Goal: Task Accomplishment & Management: Manage account settings

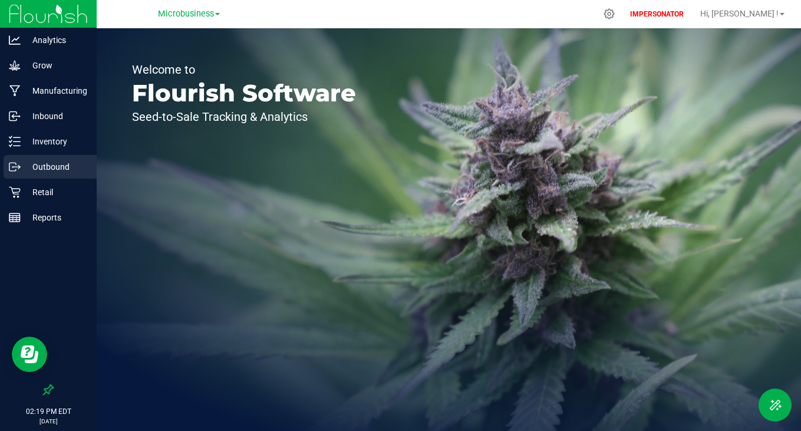
click at [54, 170] on p "Outbound" at bounding box center [56, 167] width 71 height 14
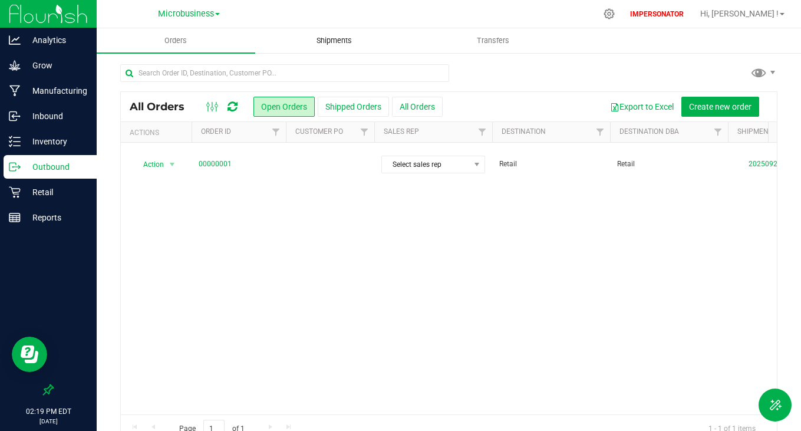
click at [365, 47] on uib-tab-heading "Shipments" at bounding box center [334, 41] width 157 height 24
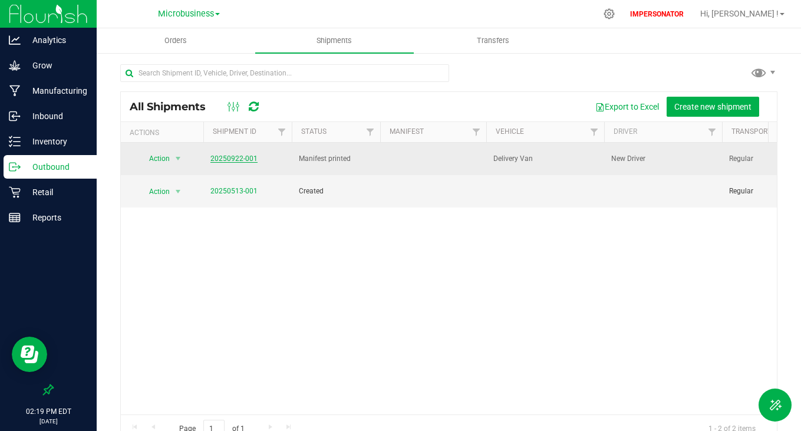
click at [236, 156] on link "20250922-001" at bounding box center [233, 158] width 47 height 8
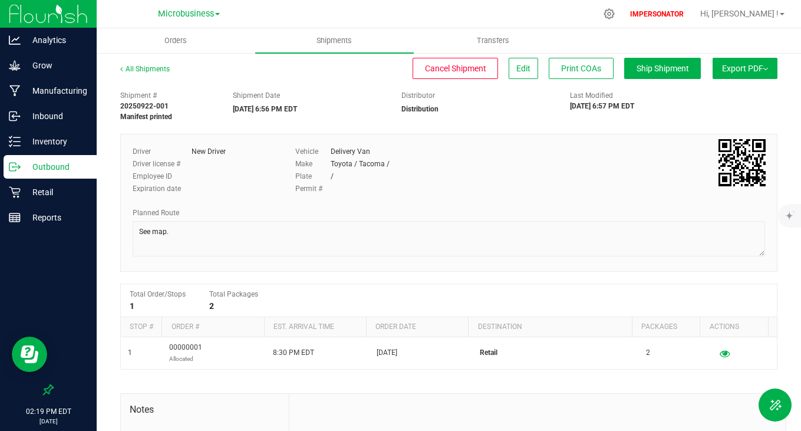
click at [734, 77] on button "Export PDF" at bounding box center [745, 68] width 65 height 21
click at [726, 94] on span "Manifest by Package ID" at bounding box center [727, 94] width 75 height 8
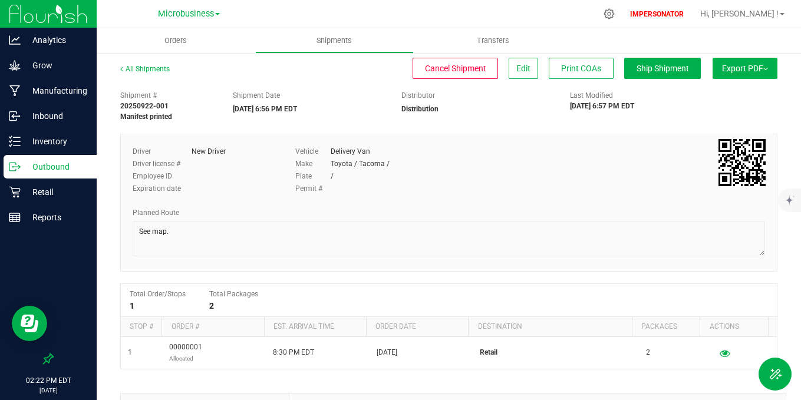
click at [57, 169] on p "Outbound" at bounding box center [56, 167] width 71 height 14
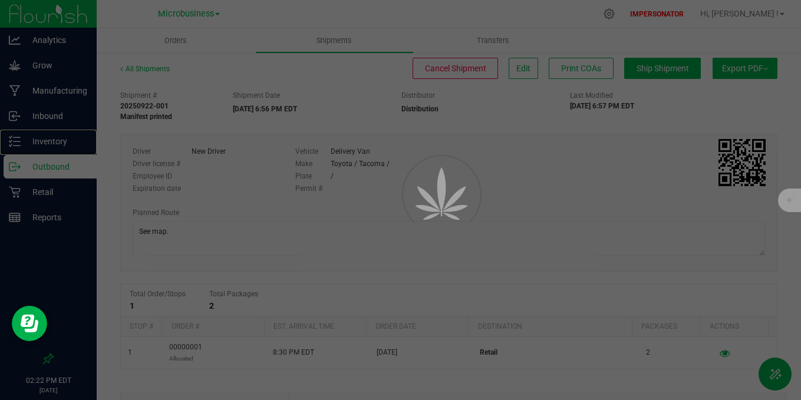
click at [57, 138] on p "Inventory" at bounding box center [56, 141] width 71 height 14
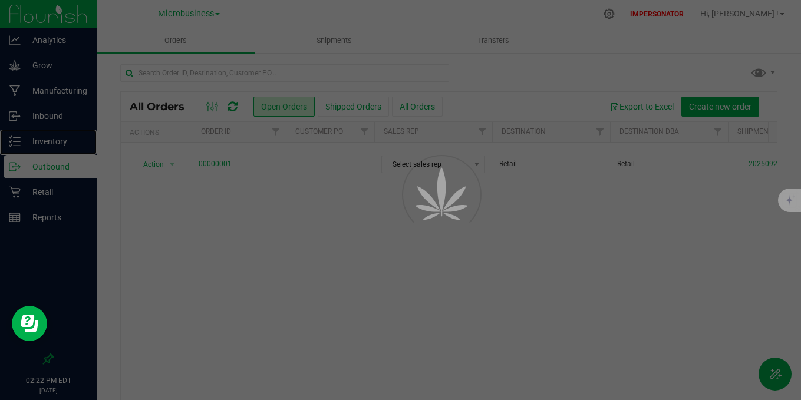
click at [57, 138] on p "Inventory" at bounding box center [56, 141] width 71 height 14
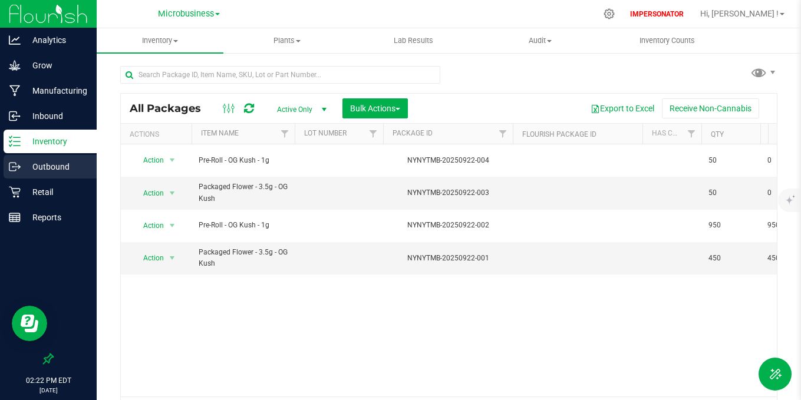
click at [52, 169] on p "Outbound" at bounding box center [56, 167] width 71 height 14
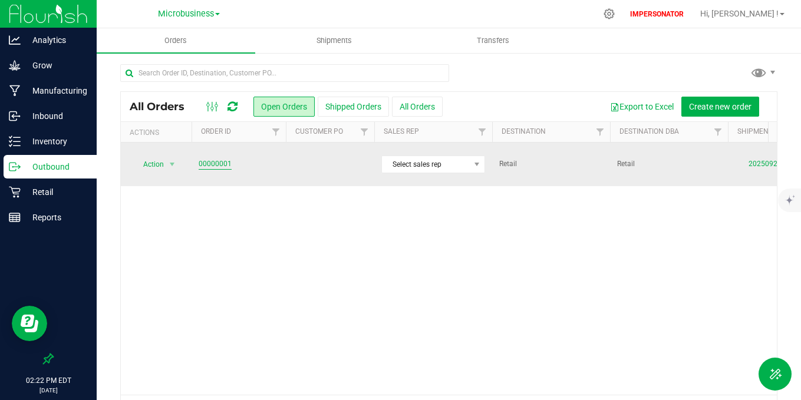
click at [216, 161] on link "00000001" at bounding box center [215, 164] width 33 height 11
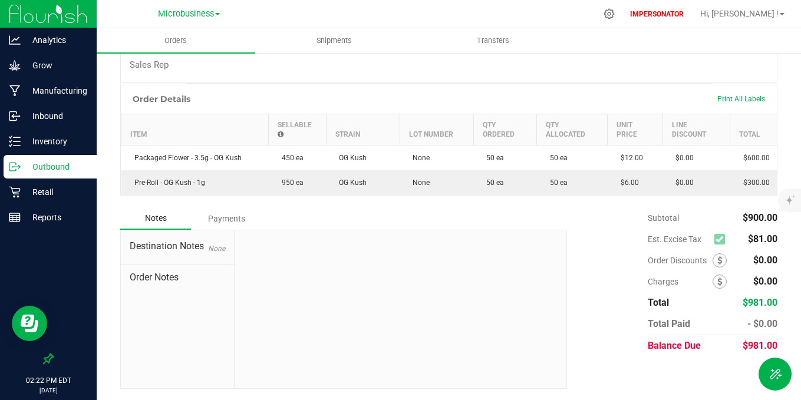
scroll to position [260, 0]
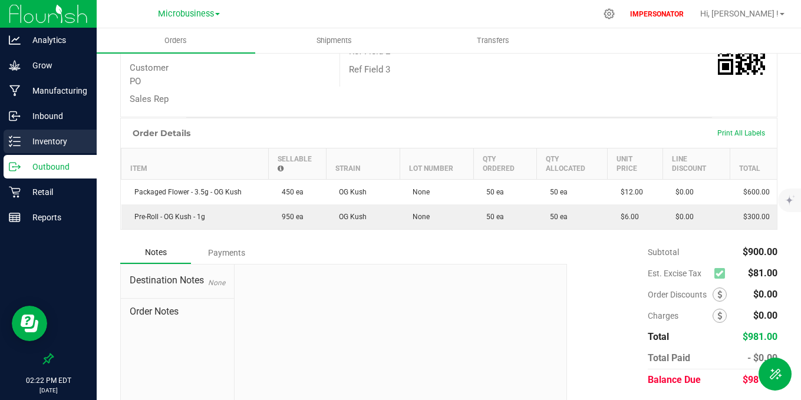
click at [48, 140] on p "Inventory" at bounding box center [56, 141] width 71 height 14
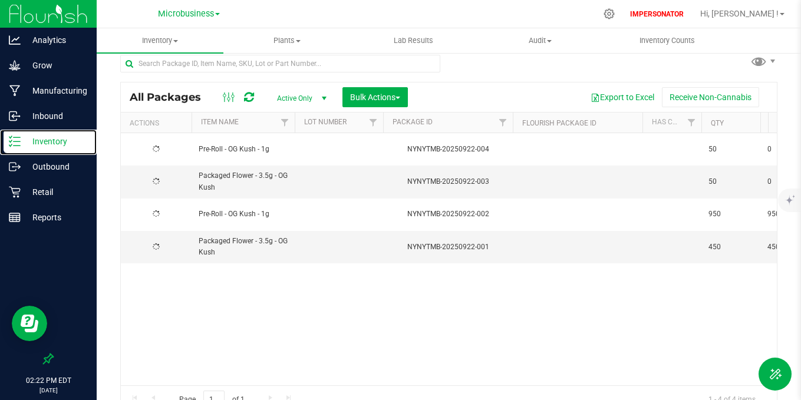
scroll to position [25, 0]
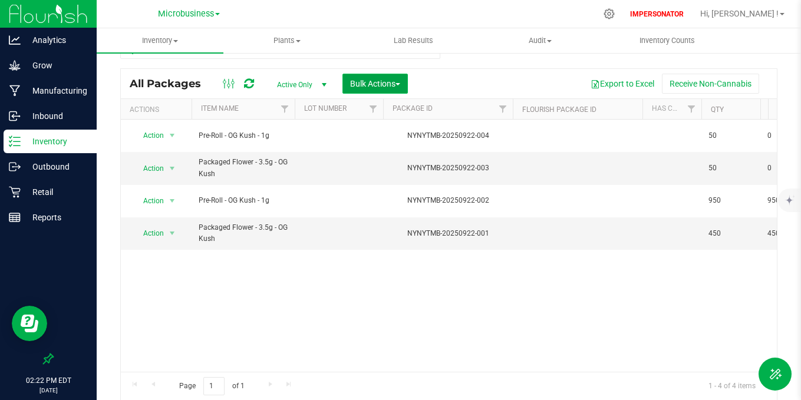
click at [398, 88] on span "Bulk Actions" at bounding box center [375, 83] width 50 height 9
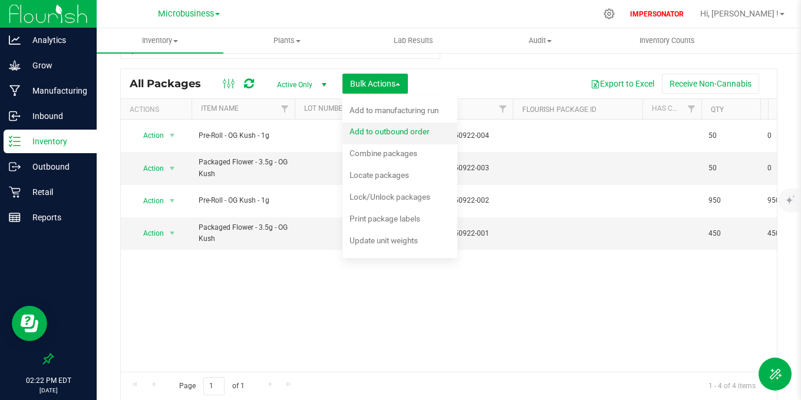
click at [398, 130] on span "Add to outbound order" at bounding box center [390, 131] width 80 height 9
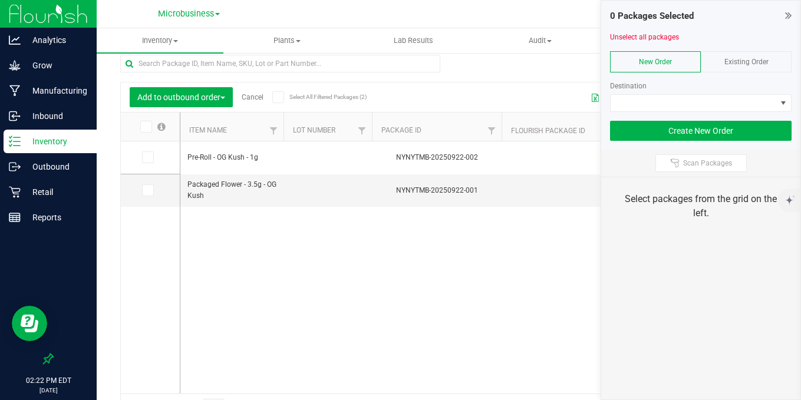
scroll to position [25, 0]
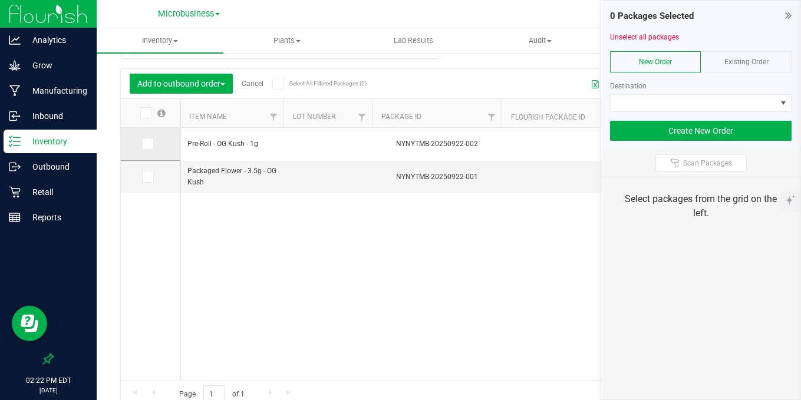
click at [150, 144] on icon at bounding box center [147, 144] width 8 height 0
click at [0, 0] on input "checkbox" at bounding box center [0, 0] width 0 height 0
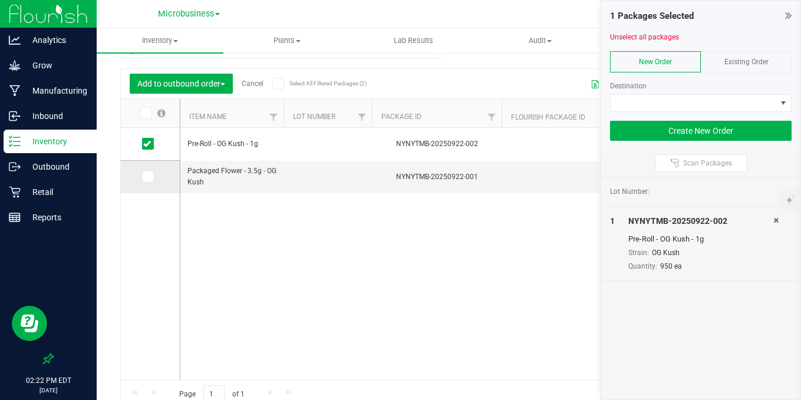
click at [150, 177] on icon at bounding box center [147, 177] width 8 height 0
click at [0, 0] on input "checkbox" at bounding box center [0, 0] width 0 height 0
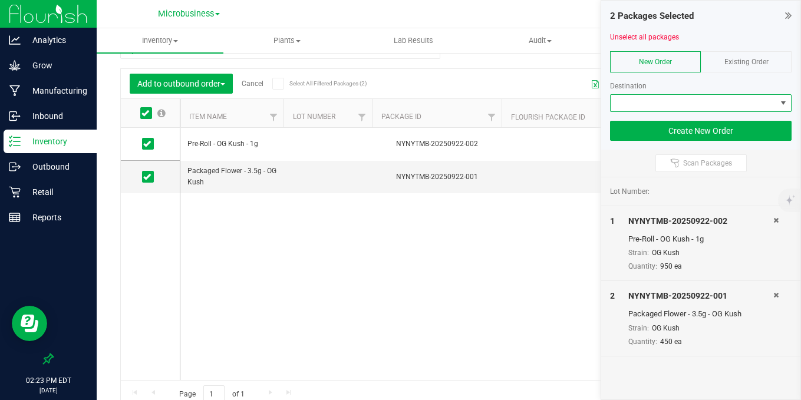
click at [659, 99] on span at bounding box center [694, 103] width 166 height 17
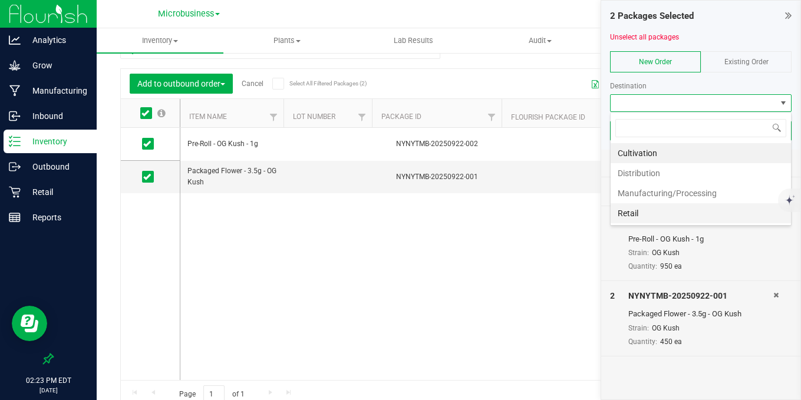
scroll to position [18, 181]
click at [766, 60] on span "Existing Order" at bounding box center [746, 62] width 44 height 8
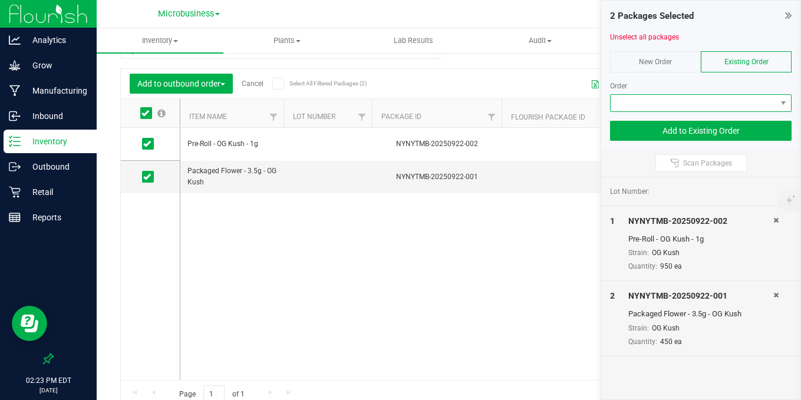
click at [696, 108] on span at bounding box center [694, 103] width 166 height 17
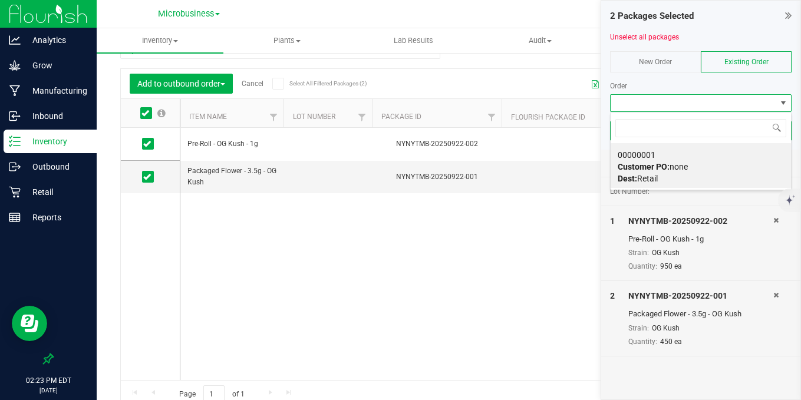
click at [675, 81] on div "Order" at bounding box center [701, 86] width 182 height 11
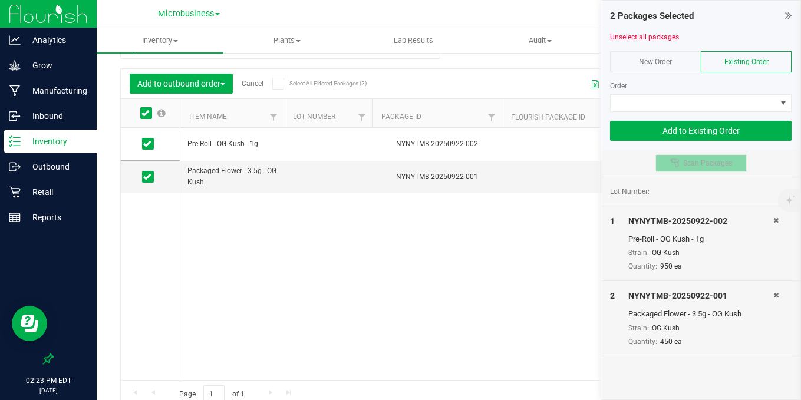
click at [710, 165] on span "Scan Packages" at bounding box center [707, 163] width 49 height 9
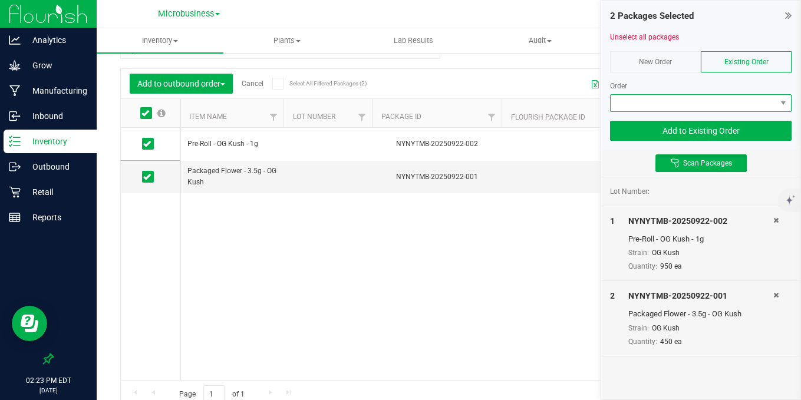
click at [711, 95] on span at bounding box center [694, 103] width 166 height 17
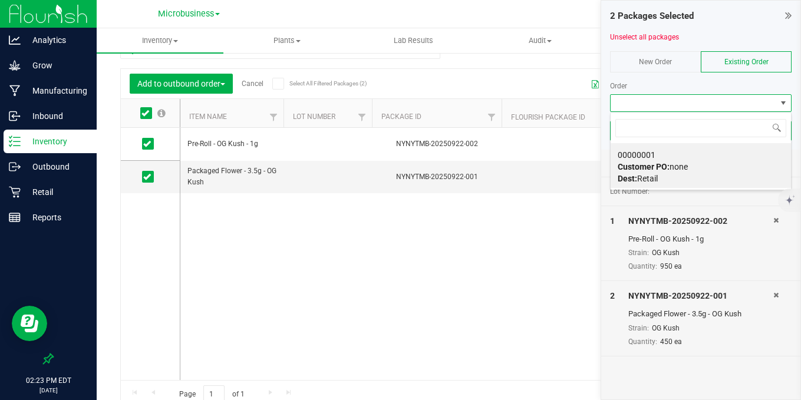
click at [786, 15] on icon at bounding box center [788, 15] width 6 height 12
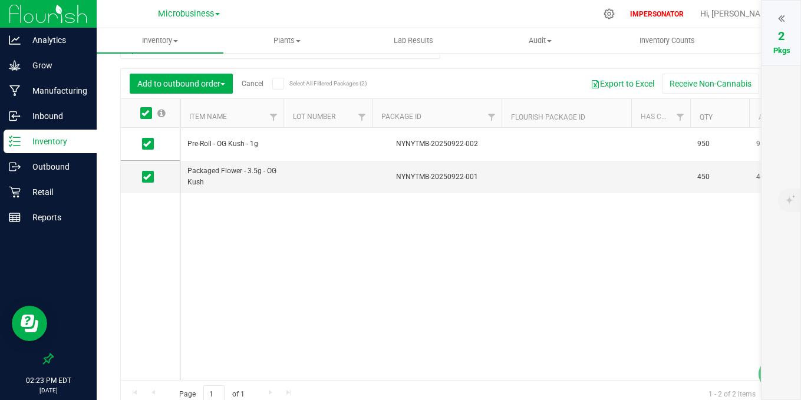
click at [256, 81] on link "Cancel" at bounding box center [253, 84] width 22 height 8
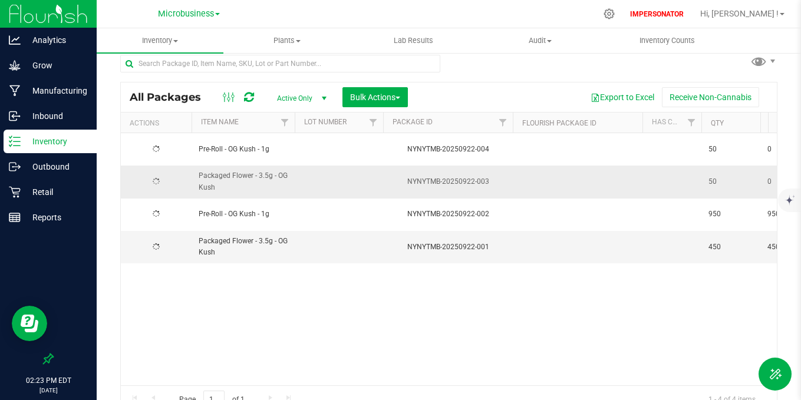
scroll to position [25, 0]
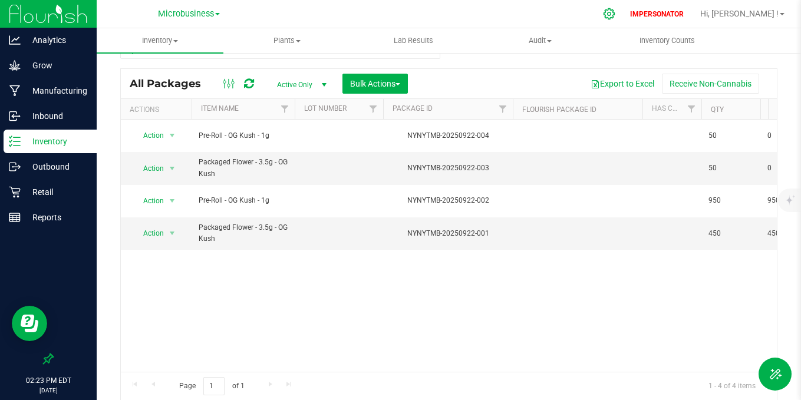
click at [615, 15] on icon at bounding box center [609, 14] width 12 height 12
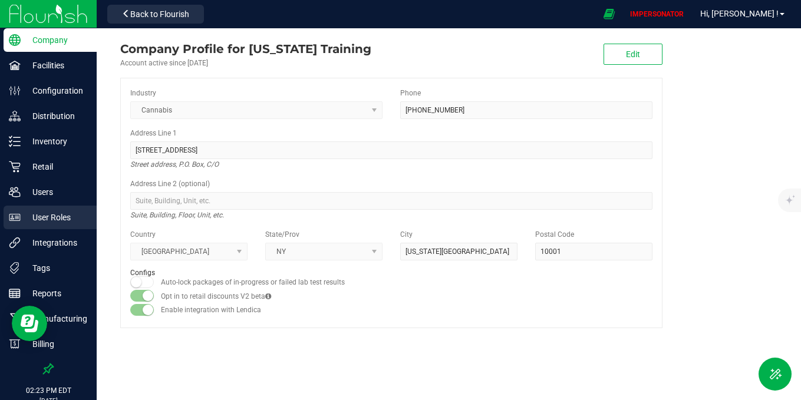
click at [61, 215] on p "User Roles" at bounding box center [56, 217] width 71 height 14
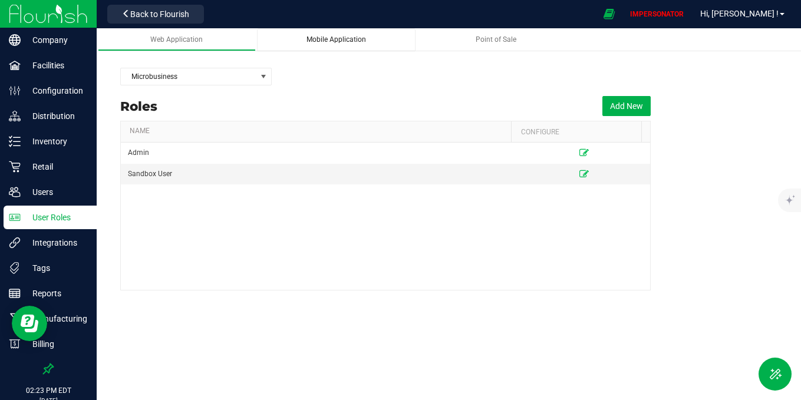
click at [338, 44] on div "Mobile Application" at bounding box center [336, 40] width 140 height 10
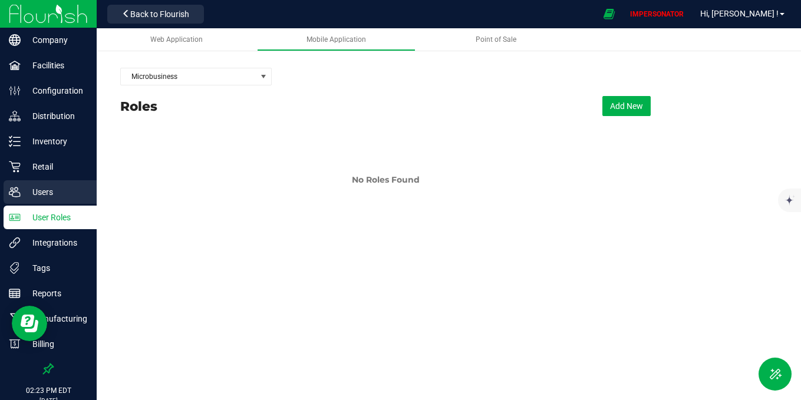
click at [55, 193] on p "Users" at bounding box center [56, 192] width 71 height 14
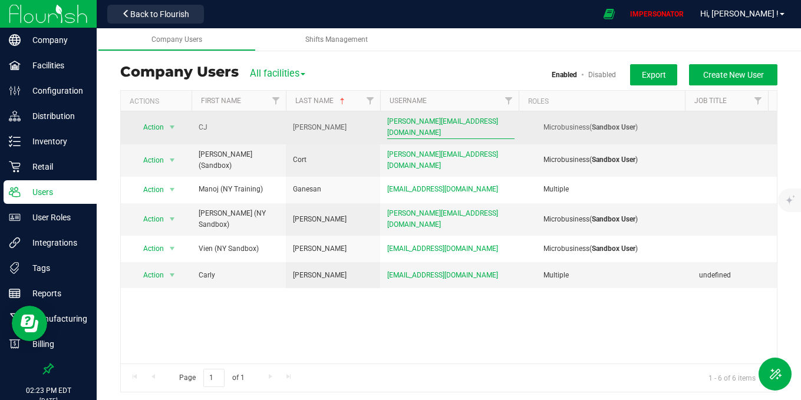
click at [420, 124] on span "[PERSON_NAME][EMAIL_ADDRESS][DOMAIN_NAME]" at bounding box center [450, 127] width 127 height 22
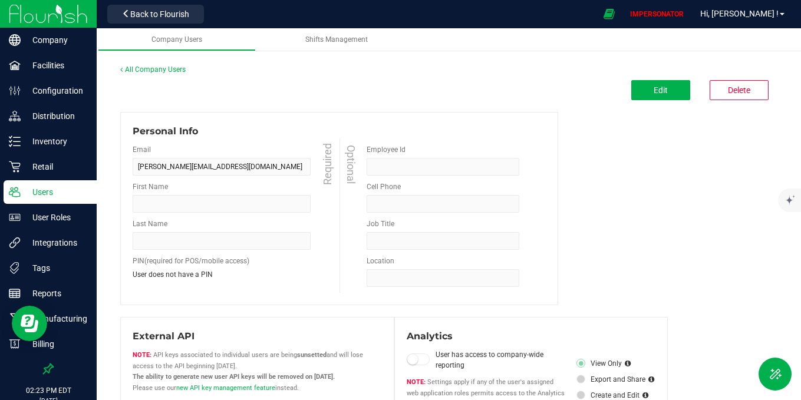
type input "CJ"
type input "[PERSON_NAME]"
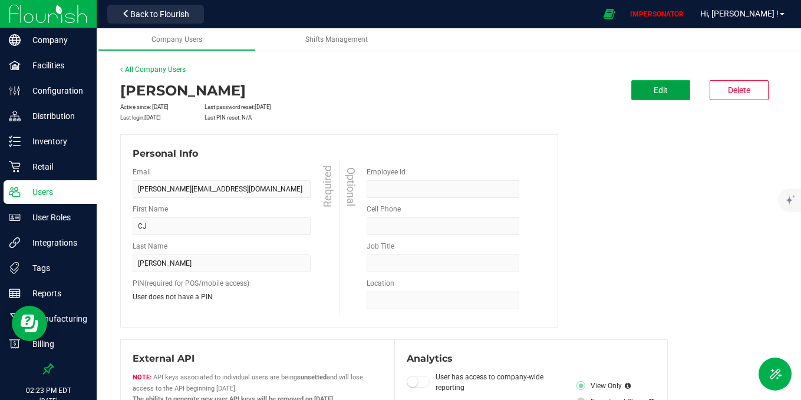
click at [654, 93] on span "Edit" at bounding box center [661, 89] width 14 height 9
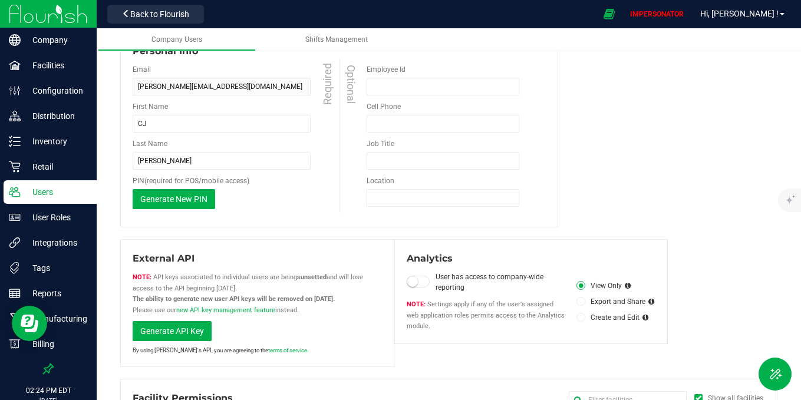
scroll to position [5, 0]
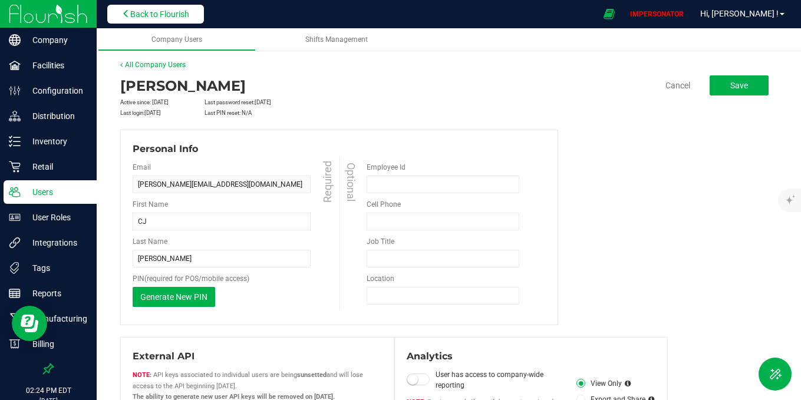
click at [165, 12] on span "Back to Flourish" at bounding box center [159, 13] width 59 height 9
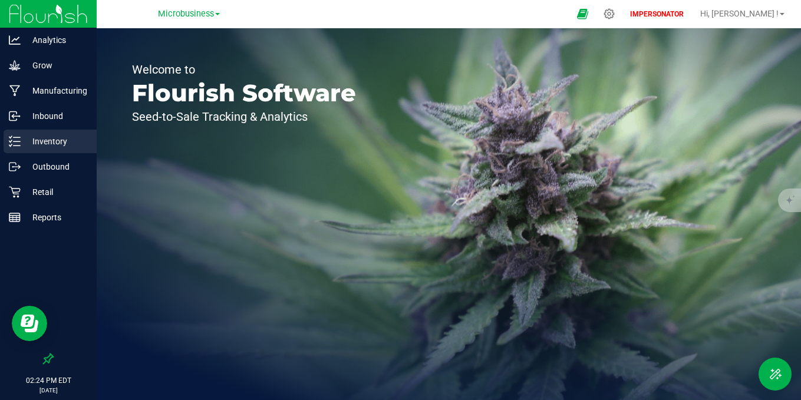
click at [58, 146] on p "Inventory" at bounding box center [56, 141] width 71 height 14
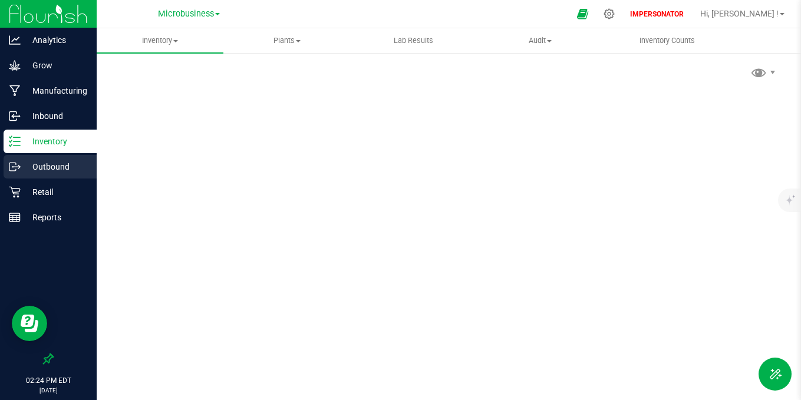
click at [52, 168] on p "Outbound" at bounding box center [56, 167] width 71 height 14
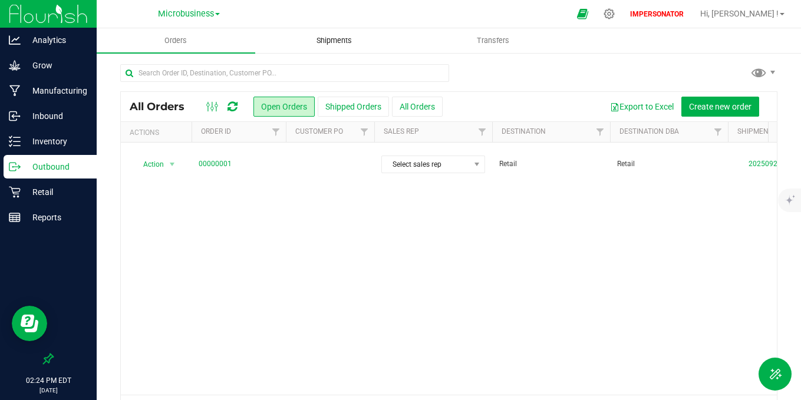
click at [335, 45] on span "Shipments" at bounding box center [334, 40] width 67 height 11
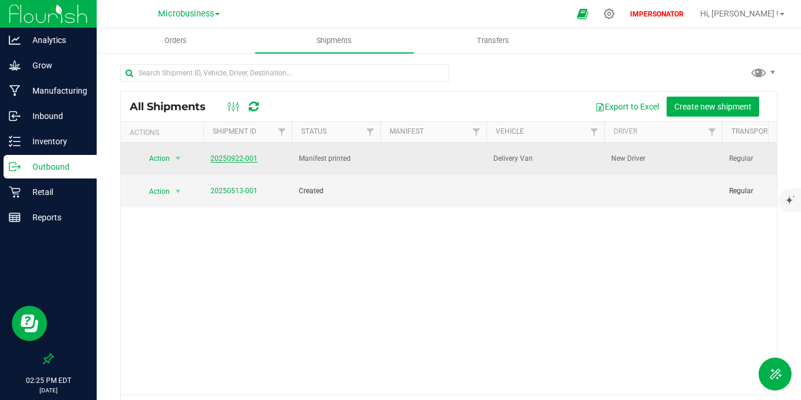
click at [246, 158] on link "20250922-001" at bounding box center [233, 158] width 47 height 8
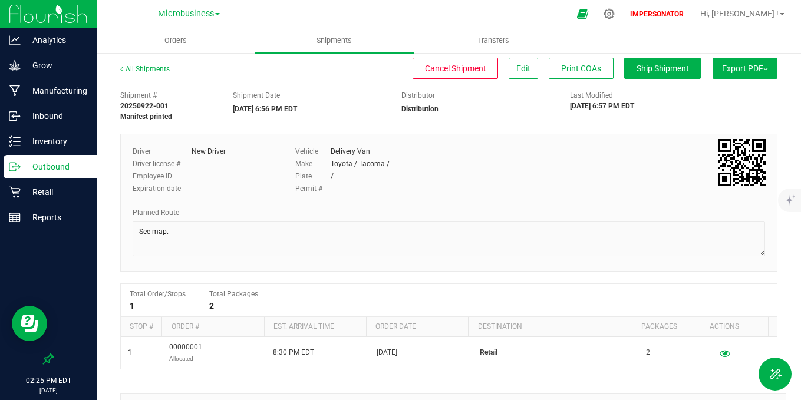
drag, startPoint x: 180, startPoint y: 159, endPoint x: 384, endPoint y: 160, distance: 203.9
click at [384, 160] on div "Driver New Driver Driver license # Employee ID Expiration date Vehicle Delivery…" at bounding box center [449, 173] width 650 height 55
click at [384, 160] on div "Toyota / Tacoma /" at bounding box center [360, 164] width 59 height 11
click at [736, 61] on button "Export PDF" at bounding box center [745, 68] width 65 height 21
click at [671, 70] on span "Ship Shipment" at bounding box center [663, 68] width 52 height 9
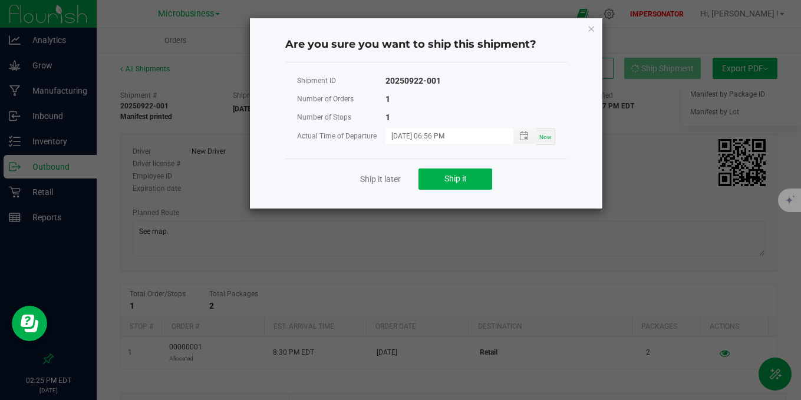
click at [383, 168] on div "Ship it later Ship it" at bounding box center [426, 179] width 282 height 41
click at [379, 170] on div "Ship it later Ship it" at bounding box center [426, 179] width 282 height 41
click at [373, 178] on link "Ship it later" at bounding box center [380, 179] width 41 height 12
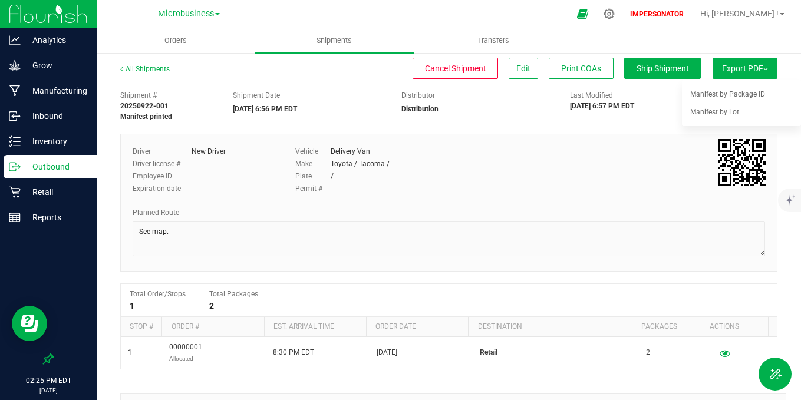
click at [57, 163] on p "Outbound" at bounding box center [56, 167] width 71 height 14
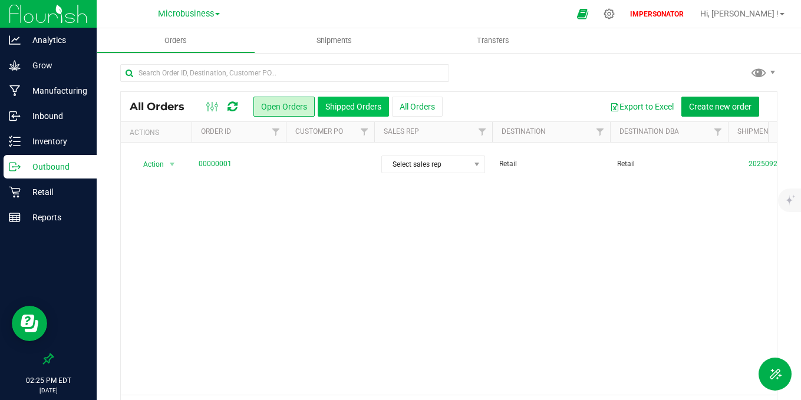
click at [375, 107] on button "Shipped Orders" at bounding box center [353, 107] width 71 height 20
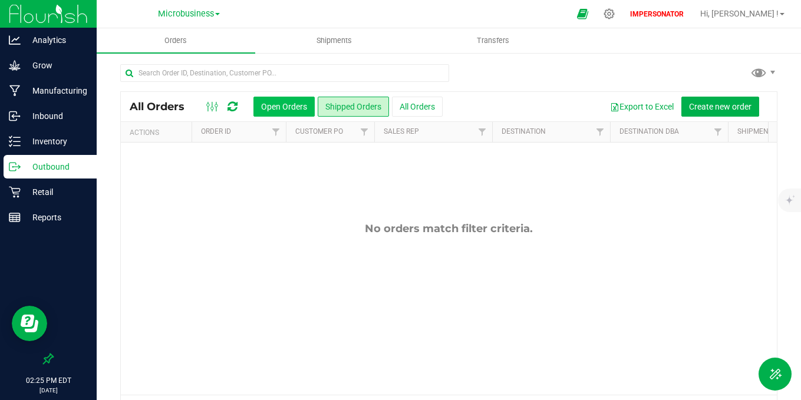
click at [285, 97] on button "Open Orders" at bounding box center [283, 107] width 61 height 20
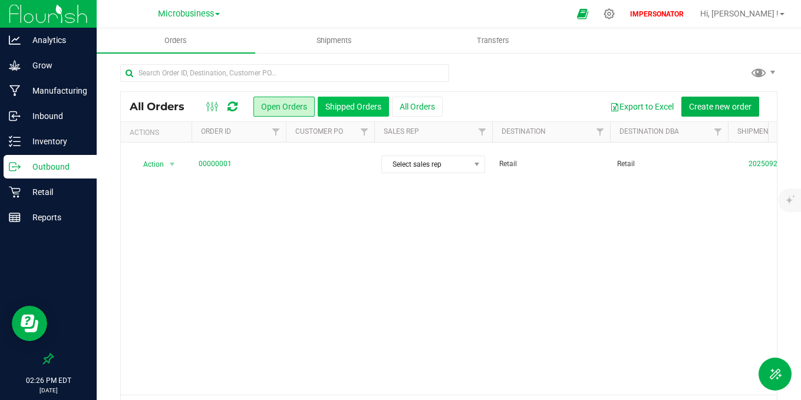
click at [348, 100] on button "Shipped Orders" at bounding box center [353, 107] width 71 height 20
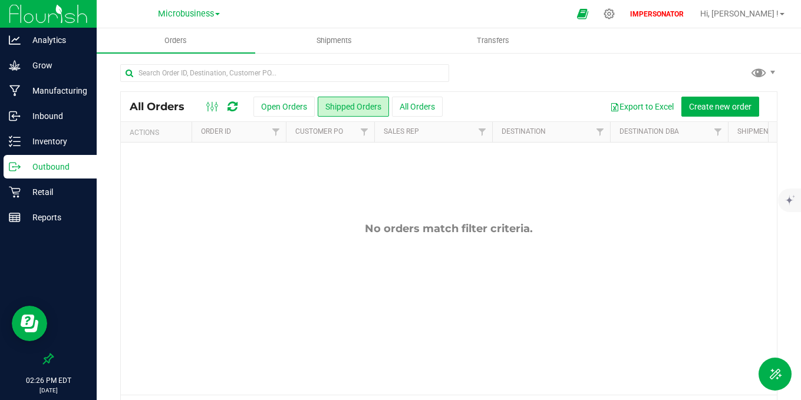
click at [59, 166] on p "Outbound" at bounding box center [56, 167] width 71 height 14
click at [56, 146] on p "Inventory" at bounding box center [56, 141] width 71 height 14
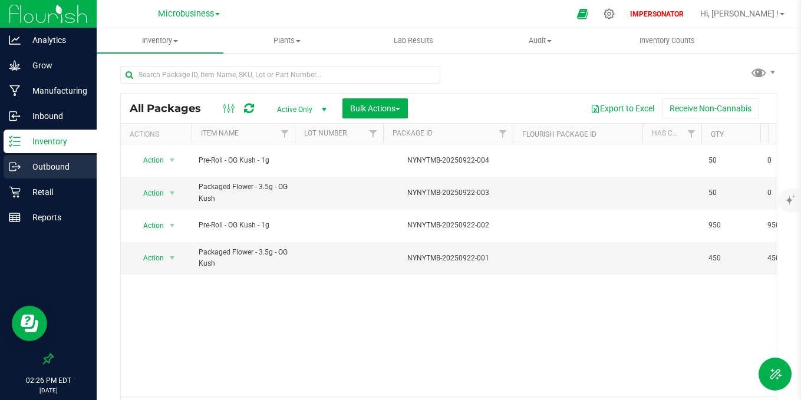
click at [54, 169] on p "Outbound" at bounding box center [56, 167] width 71 height 14
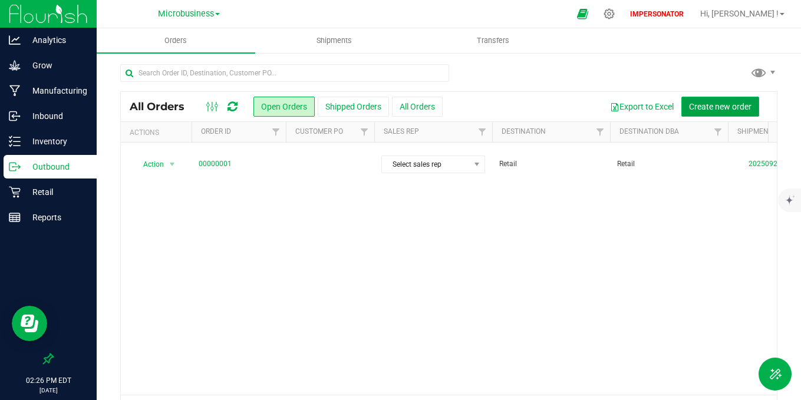
click at [716, 104] on span "Create new order" at bounding box center [720, 106] width 62 height 9
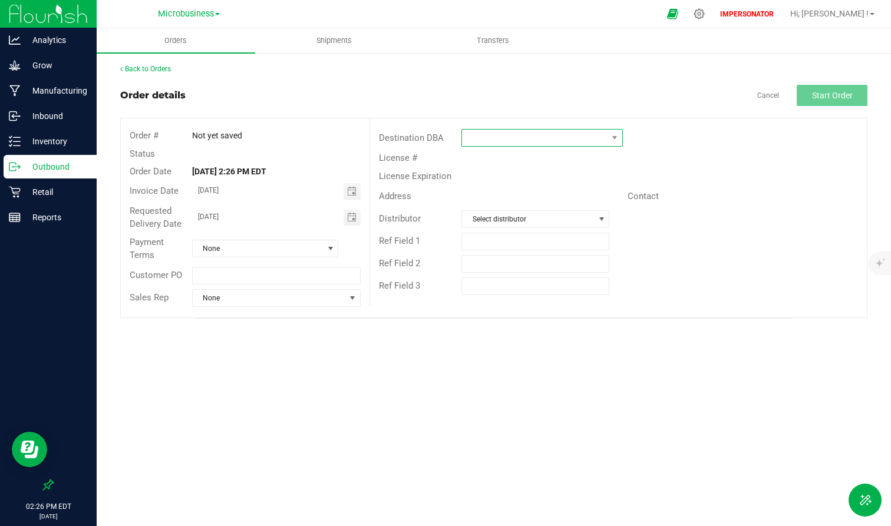
click at [570, 146] on span at bounding box center [542, 138] width 161 height 18
click at [537, 224] on li "Distribution" at bounding box center [542, 229] width 160 height 20
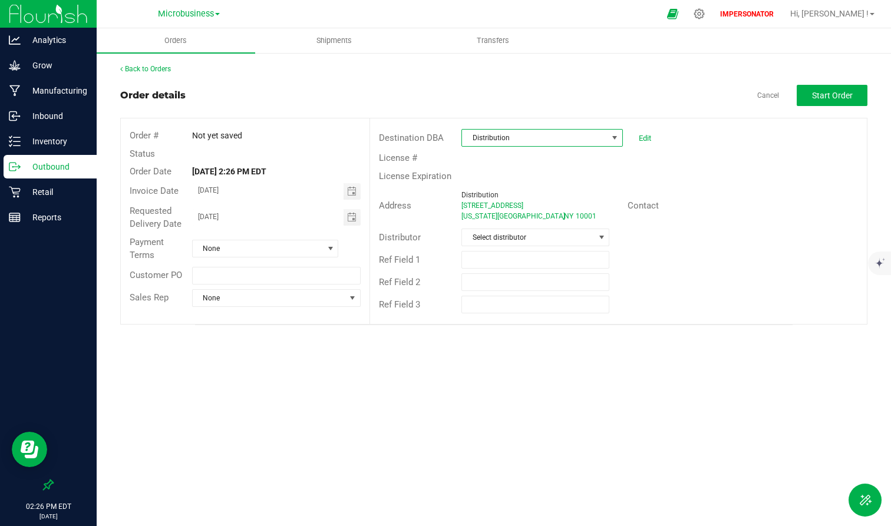
click at [742, 250] on div "Ref Field 1" at bounding box center [618, 260] width 497 height 22
click at [800, 75] on div "Back to Orders Order details Cancel Start Order Order # Not yet saved Status Or…" at bounding box center [493, 195] width 747 height 262
click at [58, 141] on p "Inventory" at bounding box center [56, 141] width 71 height 14
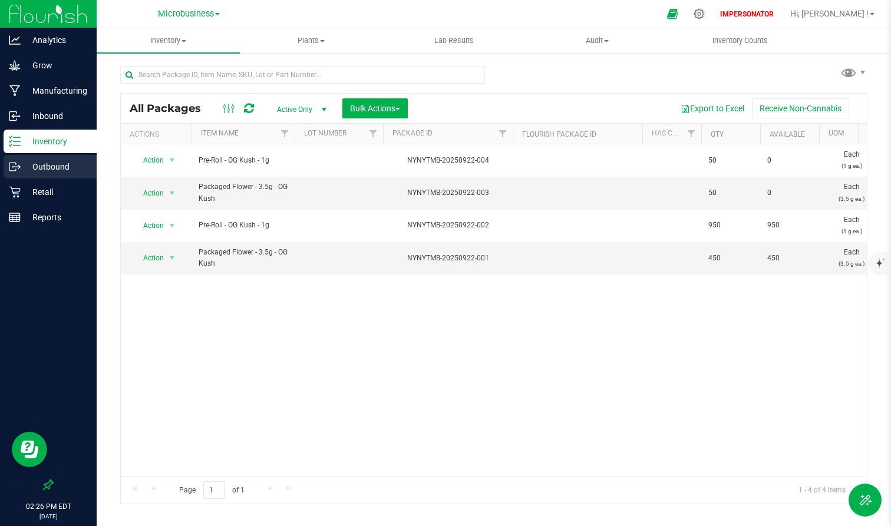
click at [42, 174] on div "Outbound" at bounding box center [50, 167] width 93 height 24
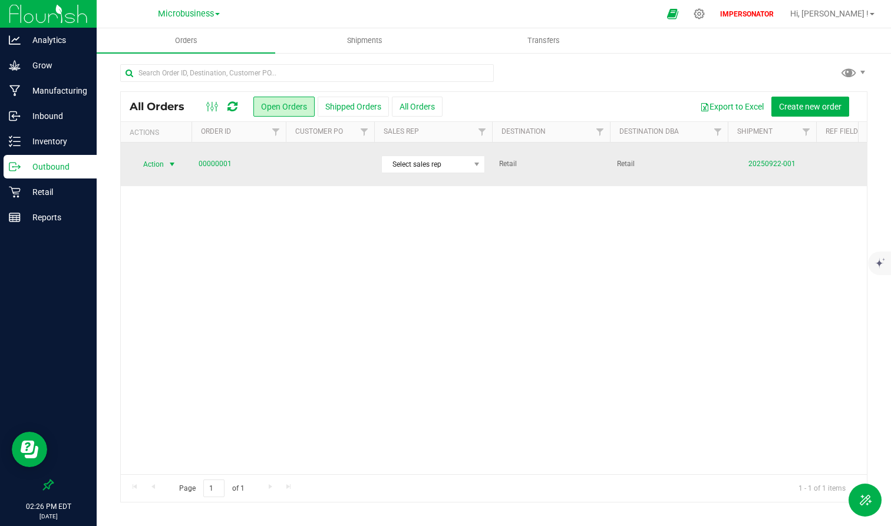
click at [162, 159] on span "Action" at bounding box center [149, 164] width 32 height 17
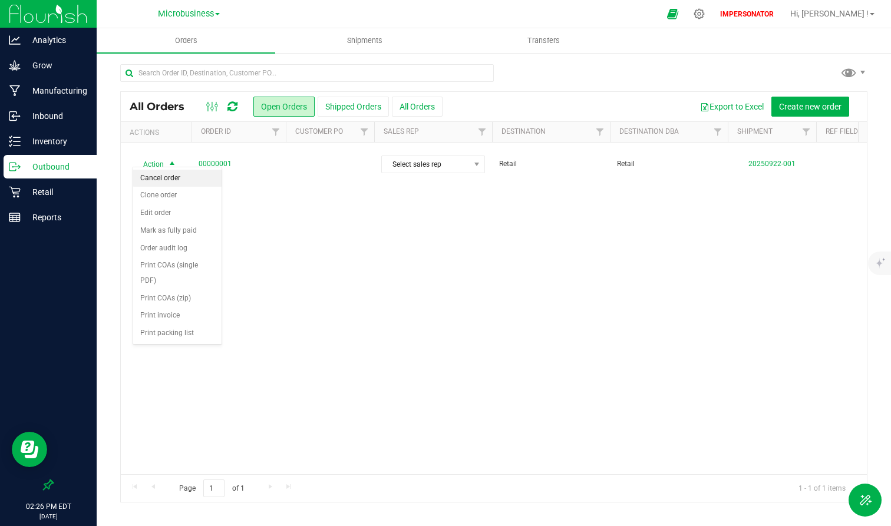
click at [173, 184] on li "Cancel order" at bounding box center [177, 179] width 88 height 18
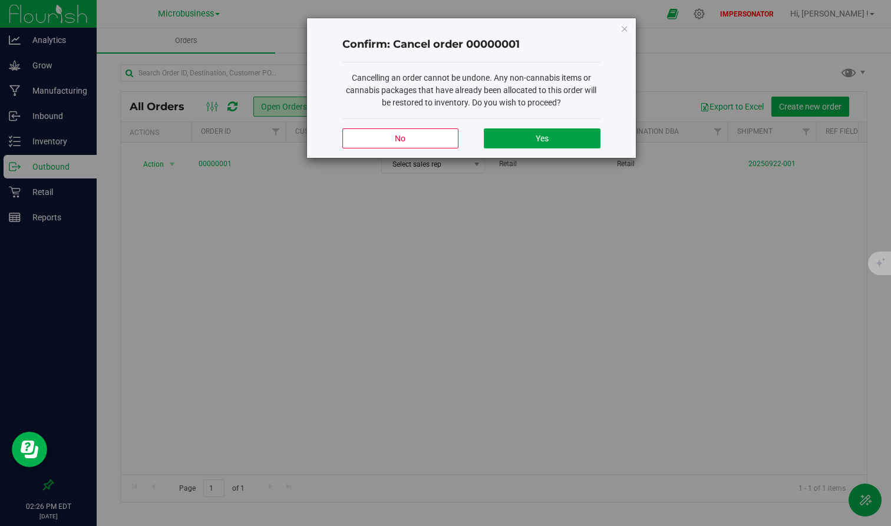
click at [538, 128] on div "No Yes" at bounding box center [471, 137] width 258 height 39
click at [538, 141] on span "Yes" at bounding box center [542, 138] width 13 height 9
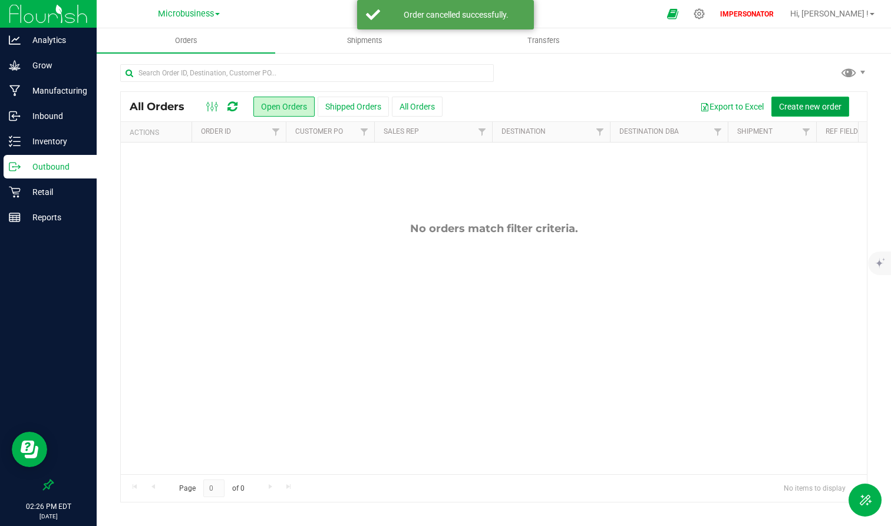
click at [800, 108] on span "Create new order" at bounding box center [810, 106] width 62 height 9
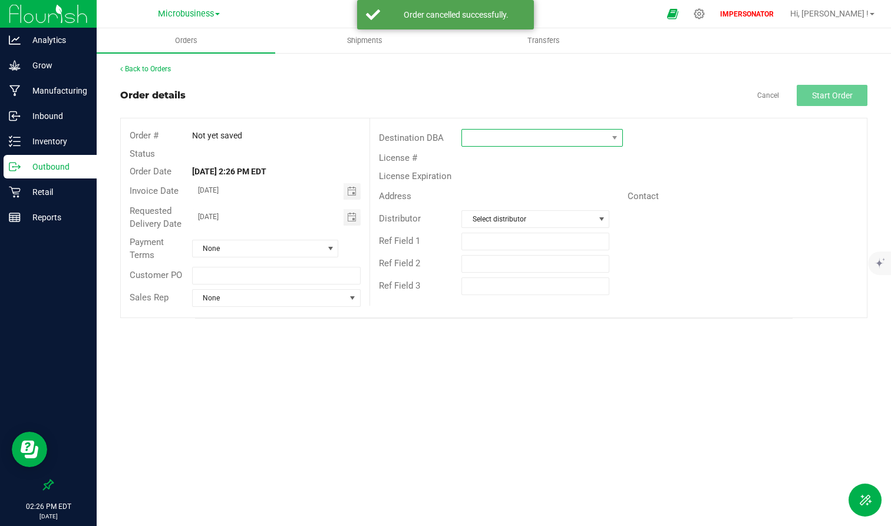
click at [503, 134] on span at bounding box center [534, 138] width 145 height 17
click at [523, 229] on li "Distribution" at bounding box center [542, 229] width 160 height 20
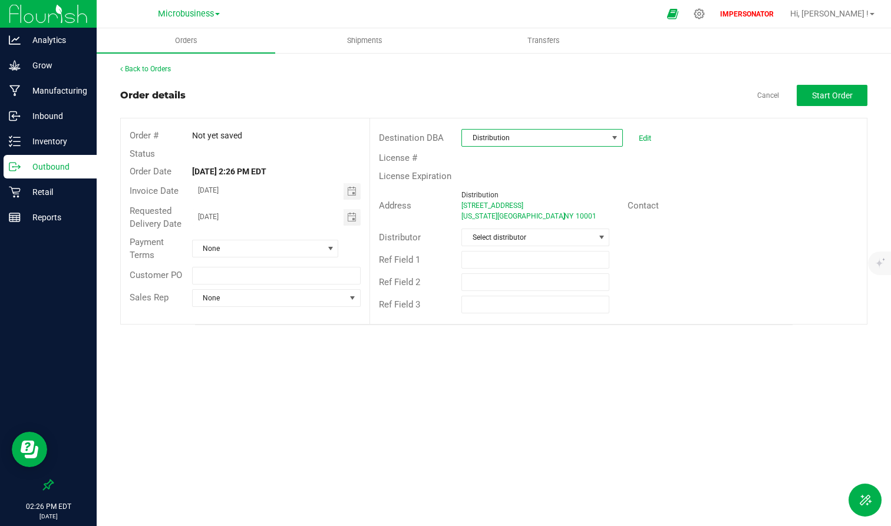
click at [743, 191] on div "Address Distribution [STREET_ADDRESS][US_STATE] Contact" at bounding box center [618, 205] width 497 height 41
click at [800, 92] on span "Start Order" at bounding box center [832, 95] width 41 height 9
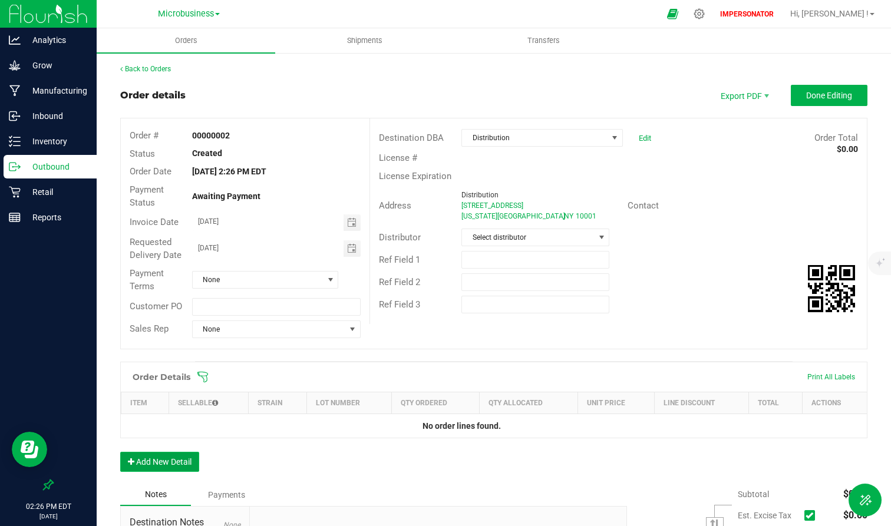
click at [181, 430] on button "Add New Detail" at bounding box center [159, 462] width 79 height 20
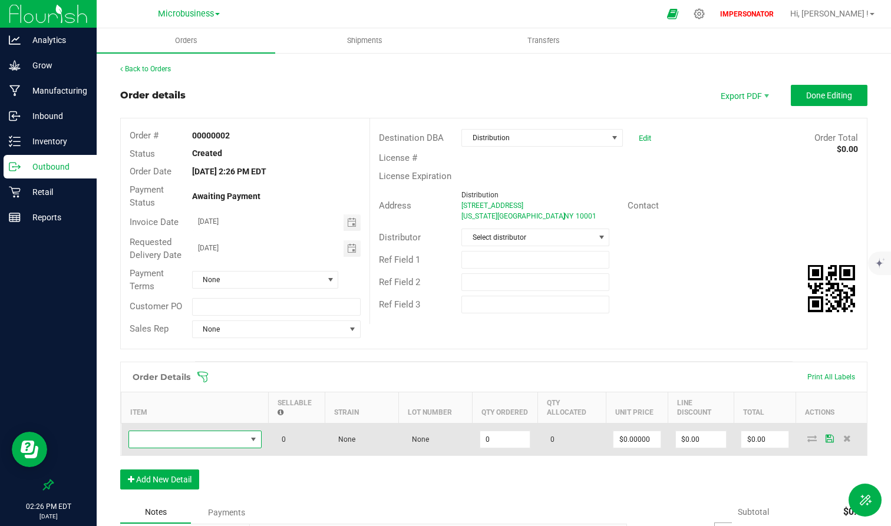
click at [228, 430] on span "NO DATA FOUND" at bounding box center [187, 439] width 117 height 17
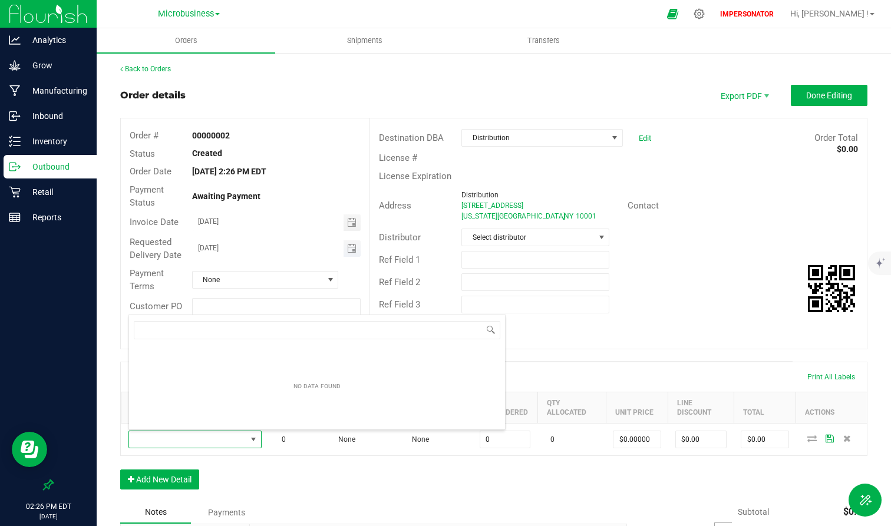
scroll to position [18, 133]
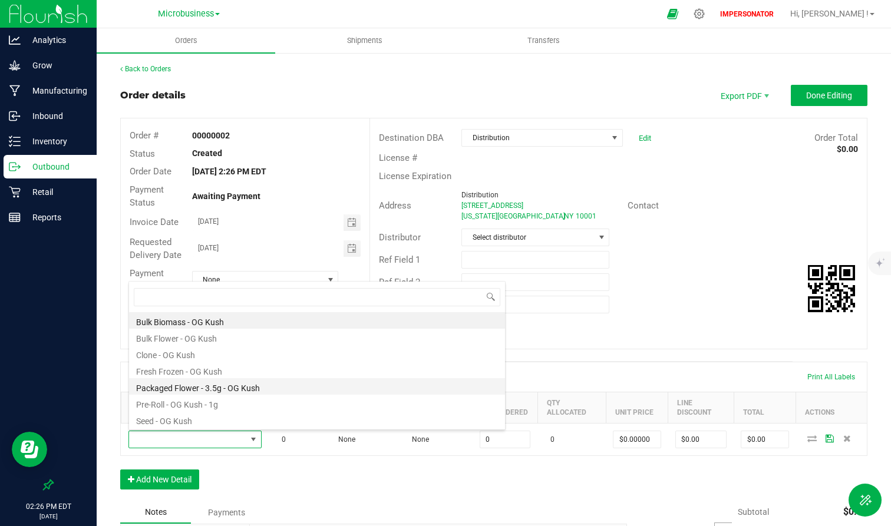
click at [225, 390] on li "Packaged Flower - 3.5g - OG Kush" at bounding box center [317, 386] width 376 height 17
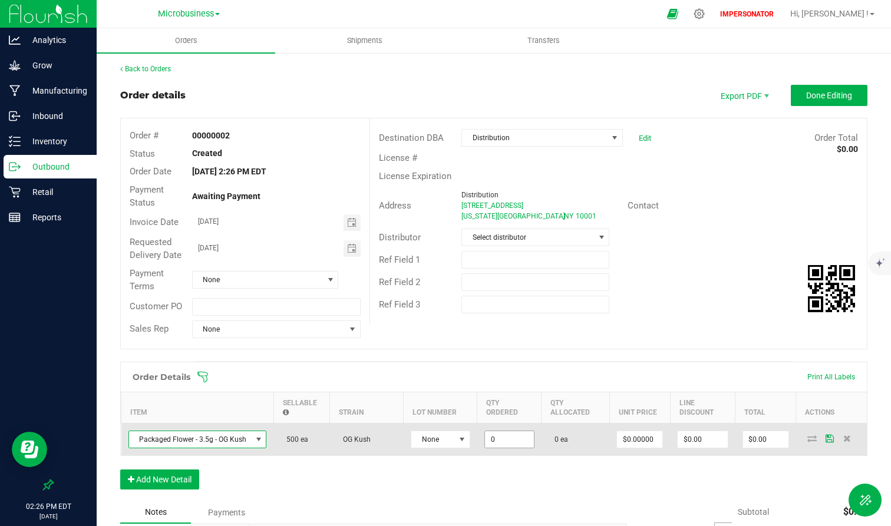
click at [505, 430] on input "0" at bounding box center [509, 439] width 49 height 17
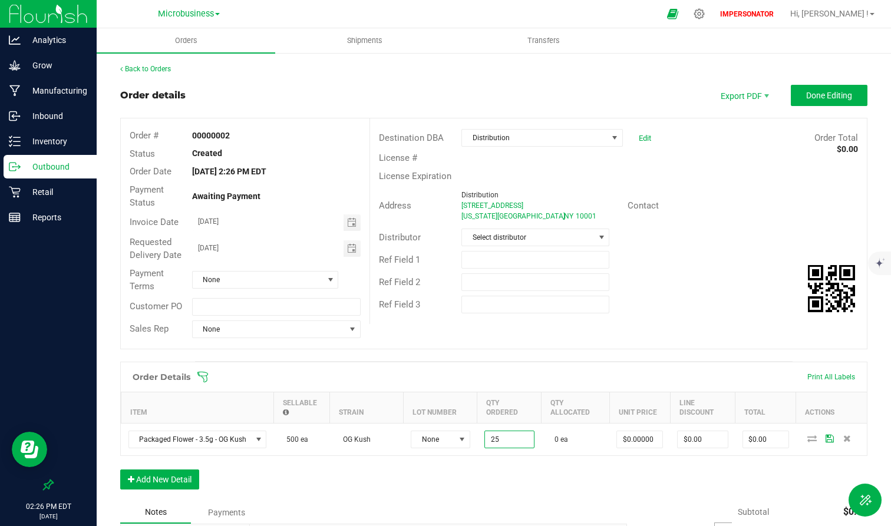
type input "25 ea"
click at [505, 430] on div "Order Details Print All Labels Item Sellable Strain Lot Number Qty Ordered Qty …" at bounding box center [493, 432] width 747 height 140
click at [189, 430] on button "Add New Detail" at bounding box center [159, 480] width 79 height 20
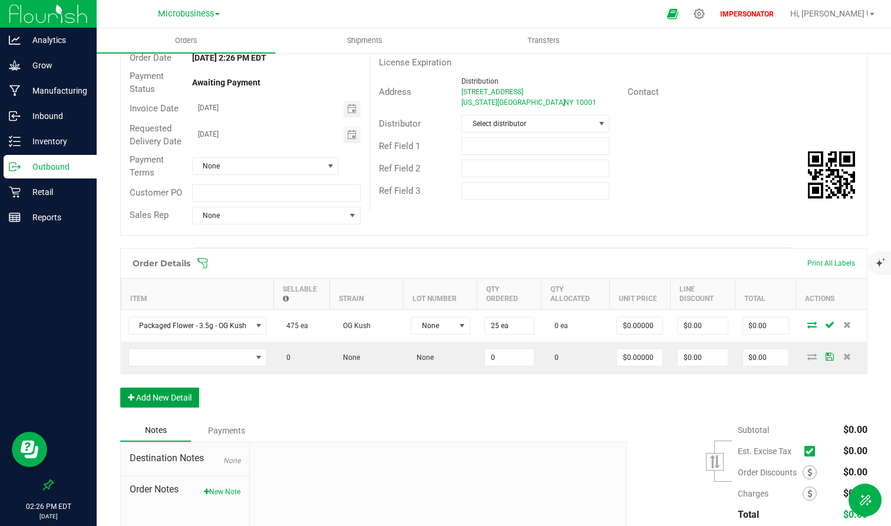
scroll to position [200, 0]
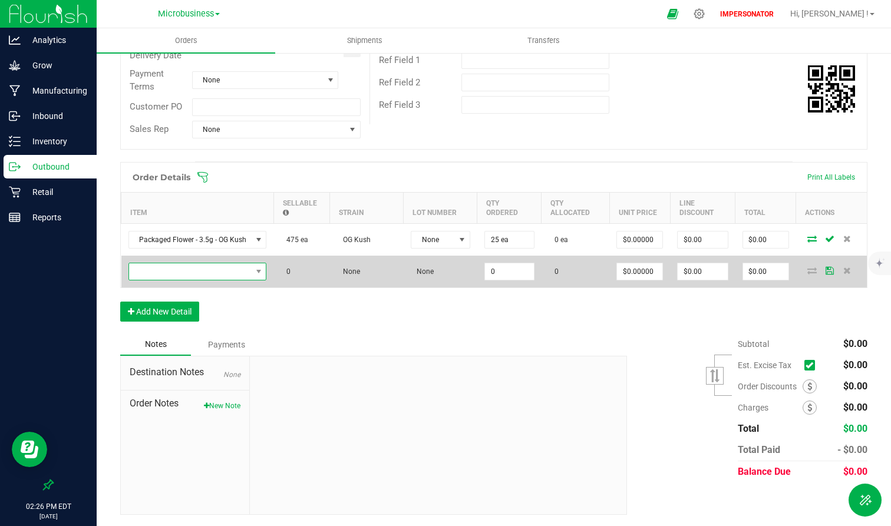
click at [210, 276] on span "NO DATA FOUND" at bounding box center [190, 271] width 123 height 17
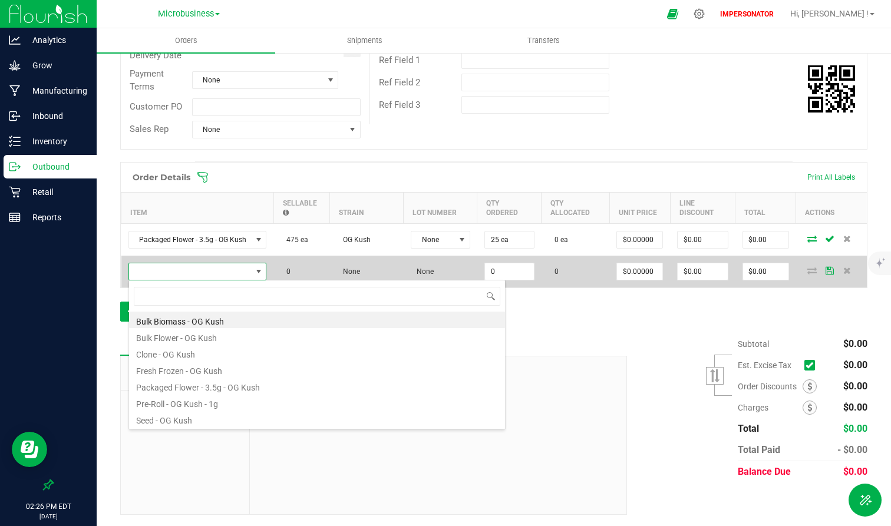
scroll to position [18, 137]
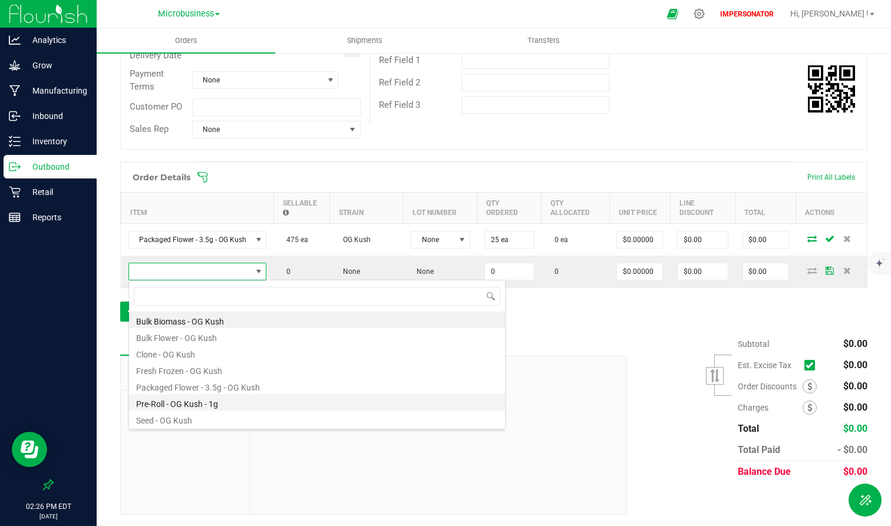
click at [220, 402] on li "Pre-Roll - OG Kush - 1g" at bounding box center [317, 402] width 376 height 17
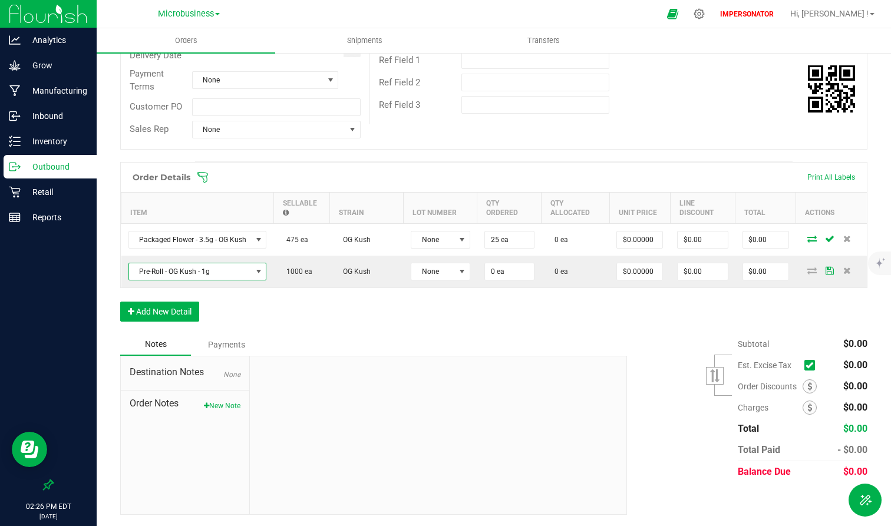
click at [450, 369] on div at bounding box center [438, 436] width 377 height 158
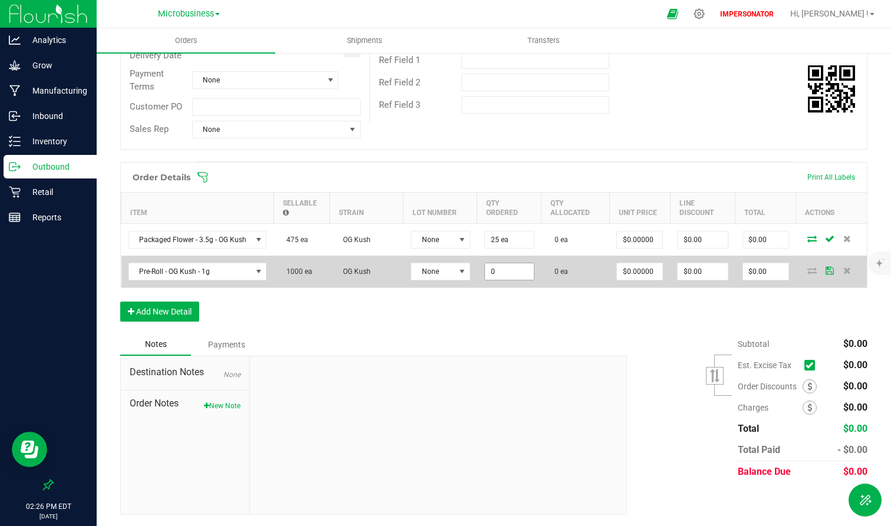
click at [496, 279] on input "0" at bounding box center [509, 271] width 49 height 17
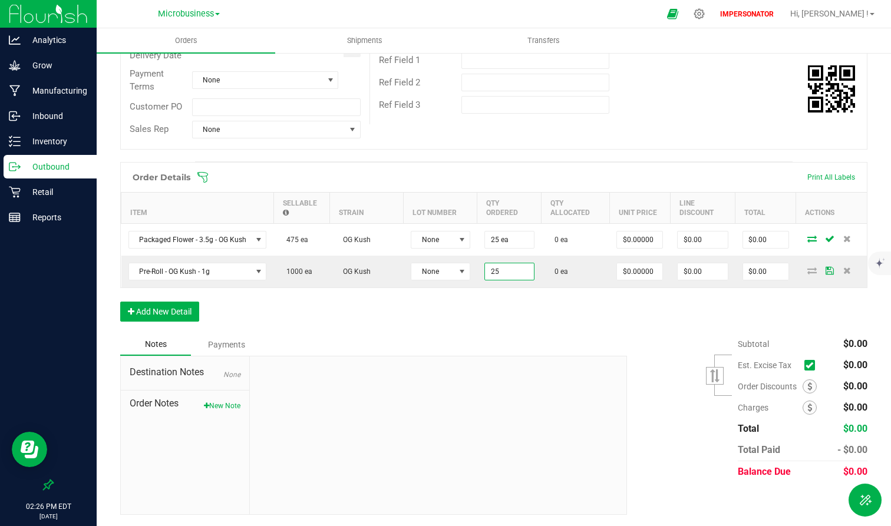
type input "25 ea"
click at [503, 318] on div "Order Details Print All Labels Item Sellable Strain Lot Number Qty Ordered Qty …" at bounding box center [493, 248] width 747 height 172
click at [160, 306] on button "Add New Detail" at bounding box center [159, 312] width 79 height 20
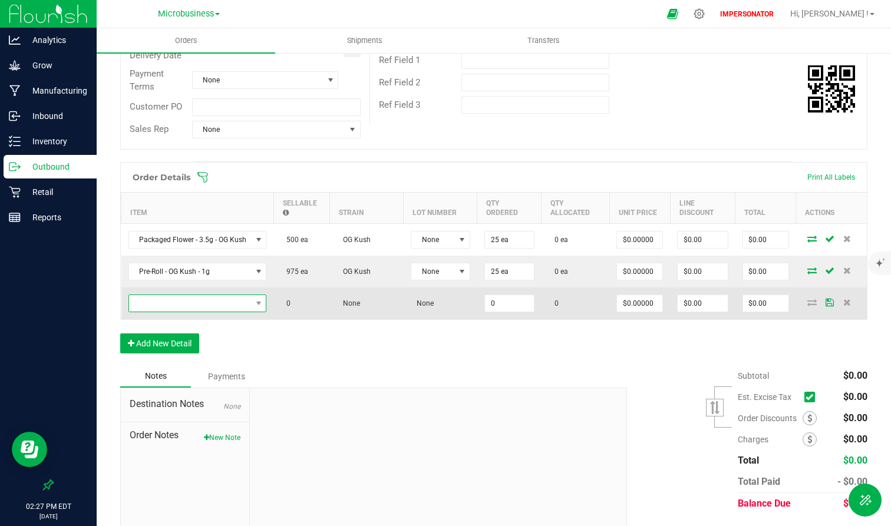
click at [238, 307] on span "NO DATA FOUND" at bounding box center [190, 303] width 123 height 17
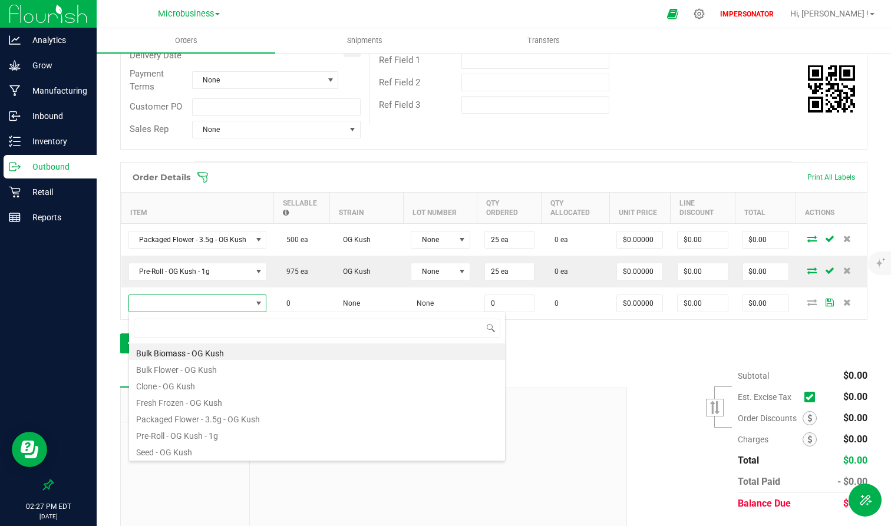
click at [537, 424] on div at bounding box center [438, 467] width 377 height 158
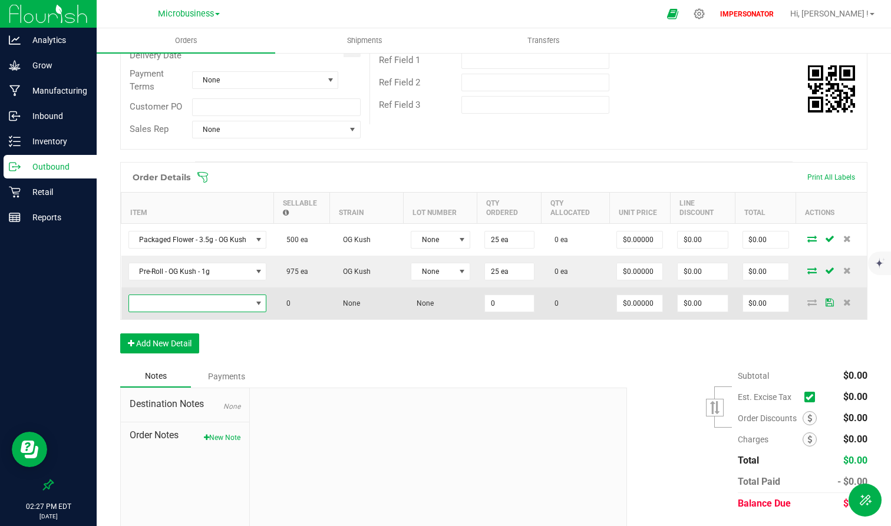
click at [202, 301] on span "NO DATA FOUND" at bounding box center [190, 303] width 123 height 17
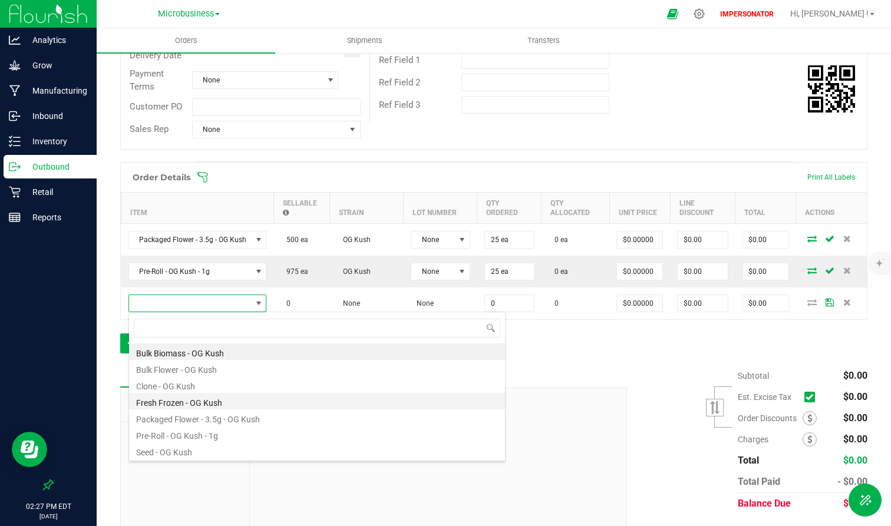
click at [203, 401] on li "Fresh Frozen - OG Kush" at bounding box center [317, 401] width 376 height 17
type input "0.0000 g"
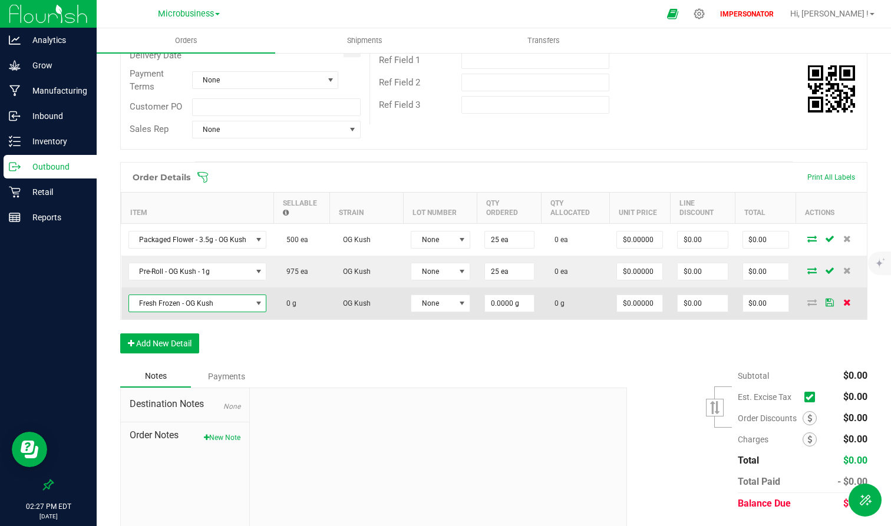
click at [800, 301] on icon at bounding box center [847, 302] width 8 height 7
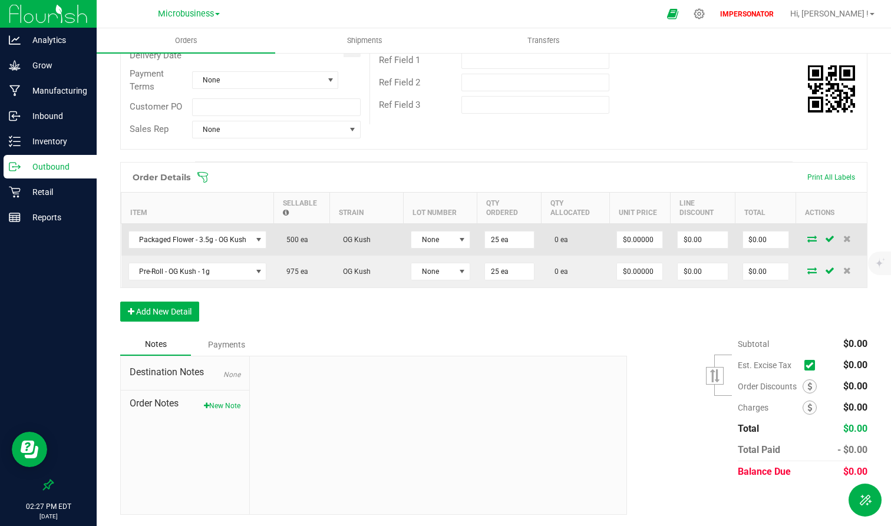
click at [800, 238] on icon at bounding box center [812, 238] width 9 height 7
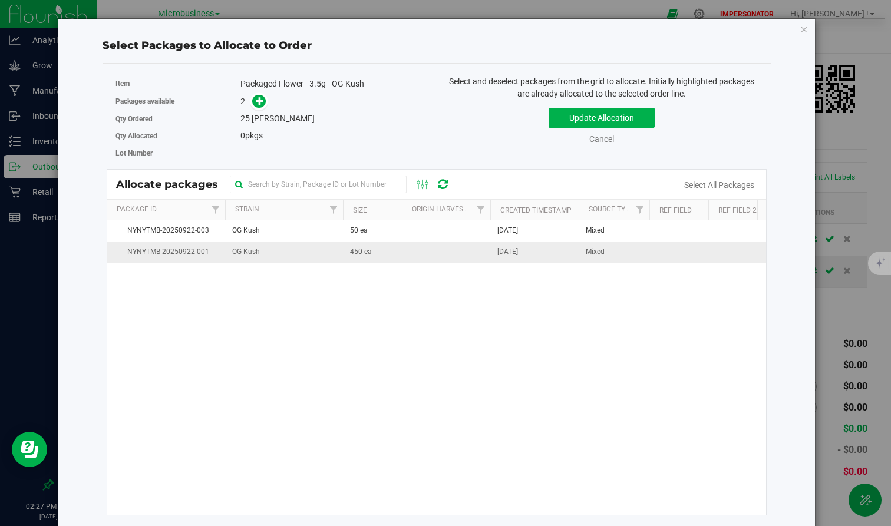
click at [317, 252] on td "OG Kush" at bounding box center [284, 252] width 118 height 21
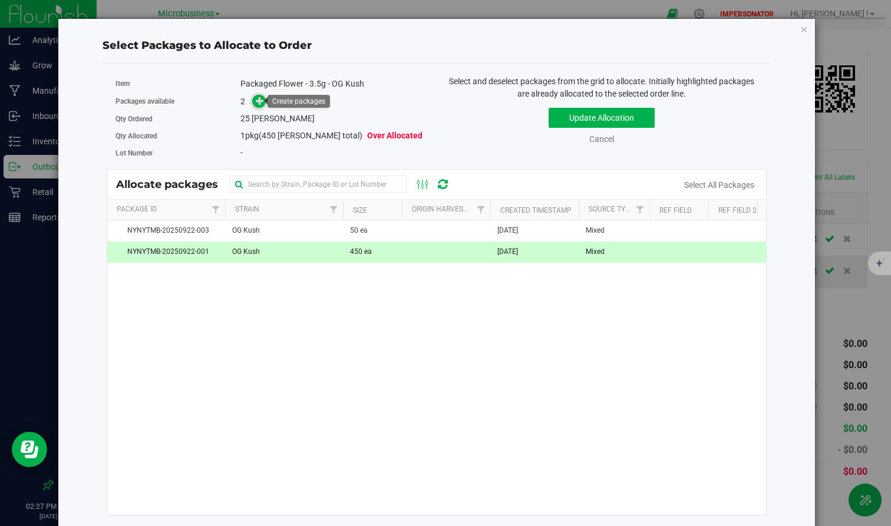
click at [259, 100] on icon at bounding box center [260, 101] width 8 height 8
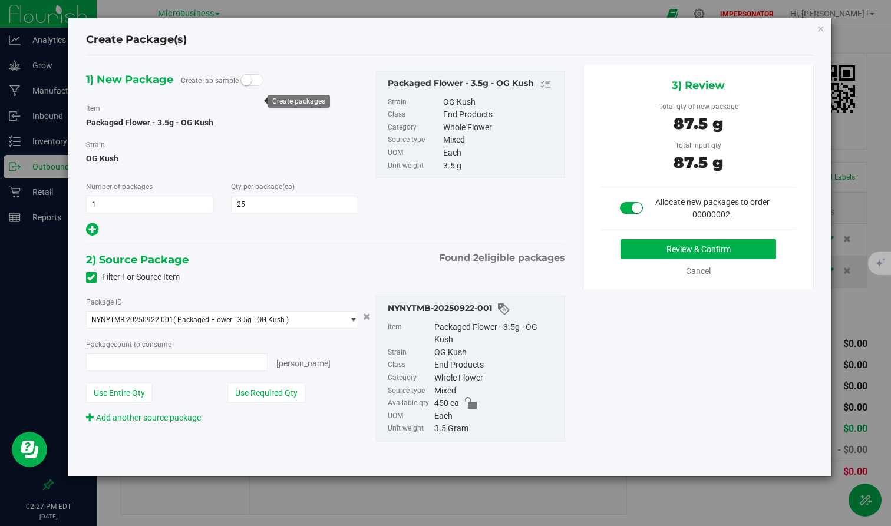
type input "25 ea"
click at [287, 205] on span "25 25" at bounding box center [294, 205] width 127 height 18
click at [151, 373] on div "Package ID NYNYTMB-20250922-001 ( Packaged Flower - 3.5g - OG Kush ) NYNYTMB-20…" at bounding box center [222, 360] width 290 height 128
click at [684, 237] on div "3) Review Total qty of new package 87.5 g Total input qty 87.5 g Allocate new p…" at bounding box center [698, 177] width 231 height 225
click at [684, 249] on button "Review & Confirm" at bounding box center [699, 249] width 156 height 20
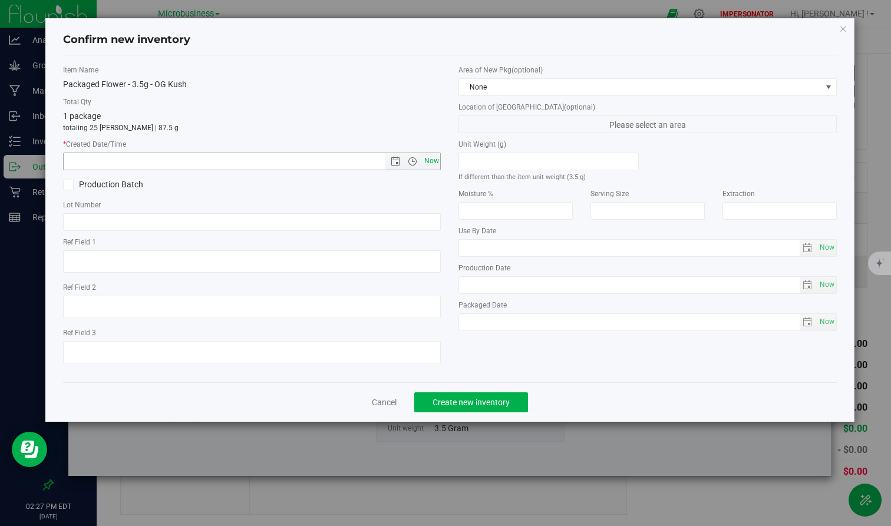
click at [430, 161] on span "Now" at bounding box center [431, 161] width 20 height 17
type input "[DATE] 2:27 PM"
click at [493, 408] on button "Create new inventory" at bounding box center [471, 403] width 114 height 20
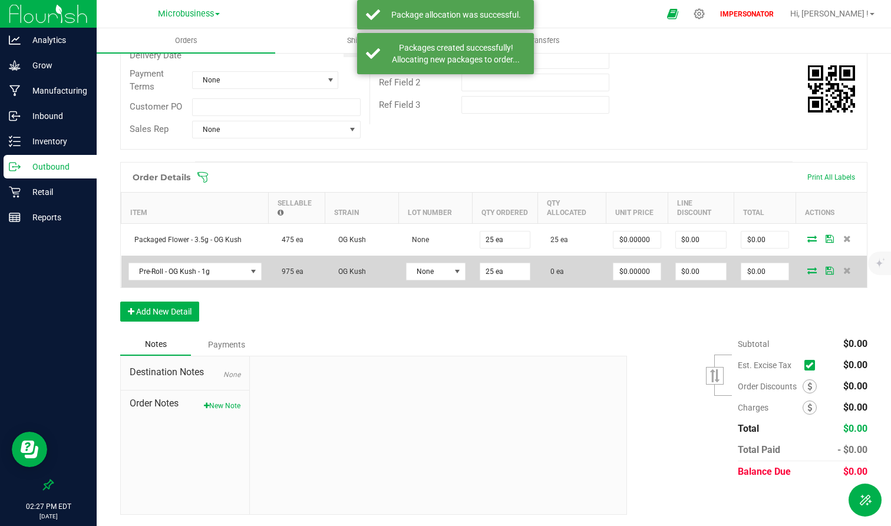
click at [800, 272] on icon at bounding box center [812, 270] width 9 height 7
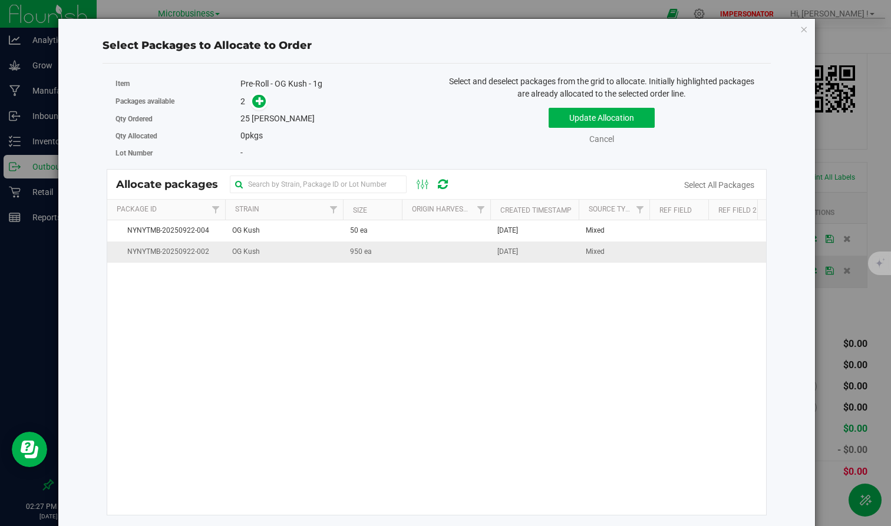
click at [324, 253] on td "OG Kush" at bounding box center [284, 252] width 118 height 21
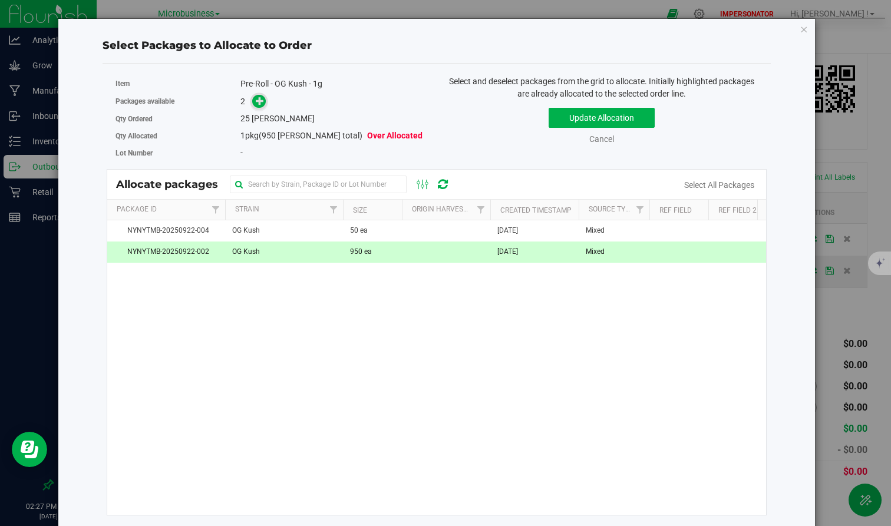
click at [261, 102] on icon at bounding box center [260, 101] width 8 height 8
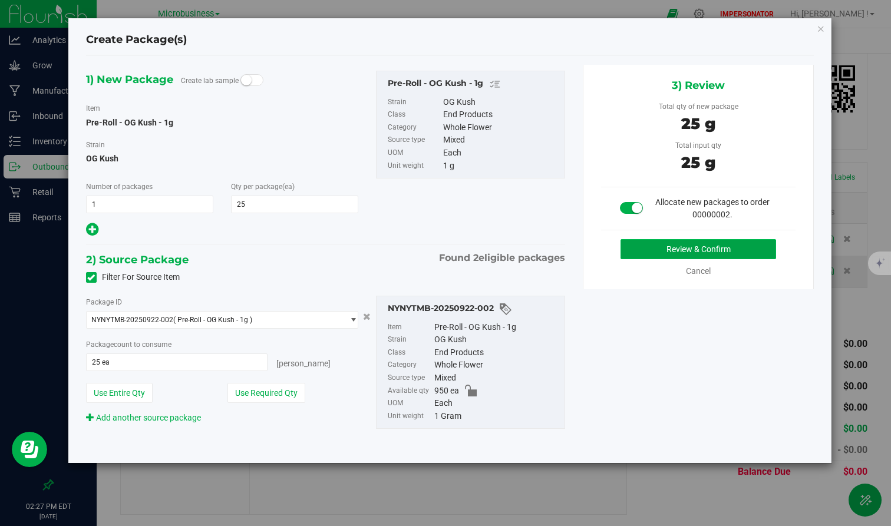
click at [759, 248] on button "Review & Confirm" at bounding box center [699, 249] width 156 height 20
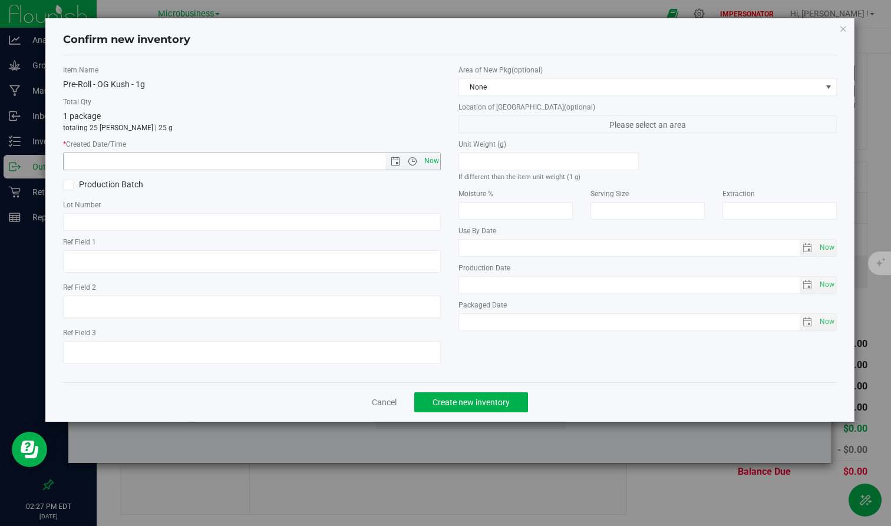
click at [428, 162] on span "Now" at bounding box center [431, 161] width 20 height 17
type input "[DATE] 2:27 PM"
click at [494, 398] on span "Create new inventory" at bounding box center [471, 402] width 77 height 9
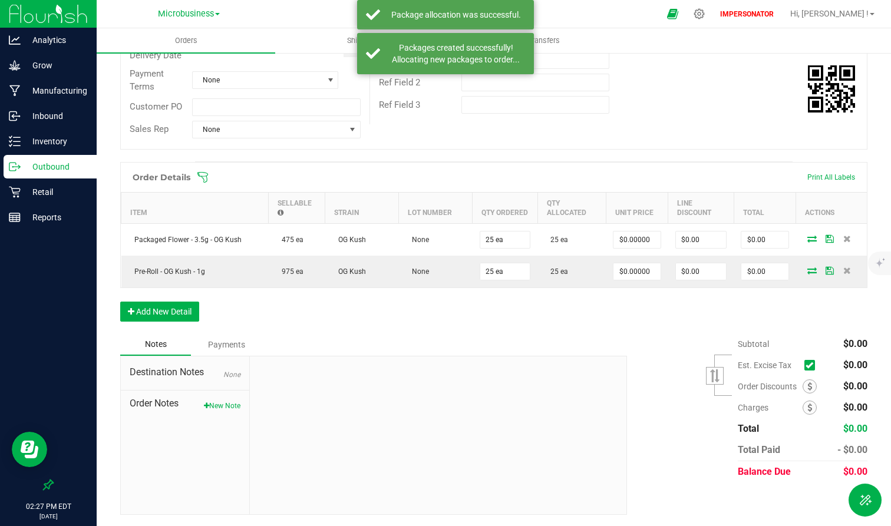
click at [800, 318] on div "Orders Shipments Transfers Back to Orders Order details Export PDF Done Editing…" at bounding box center [494, 277] width 795 height 498
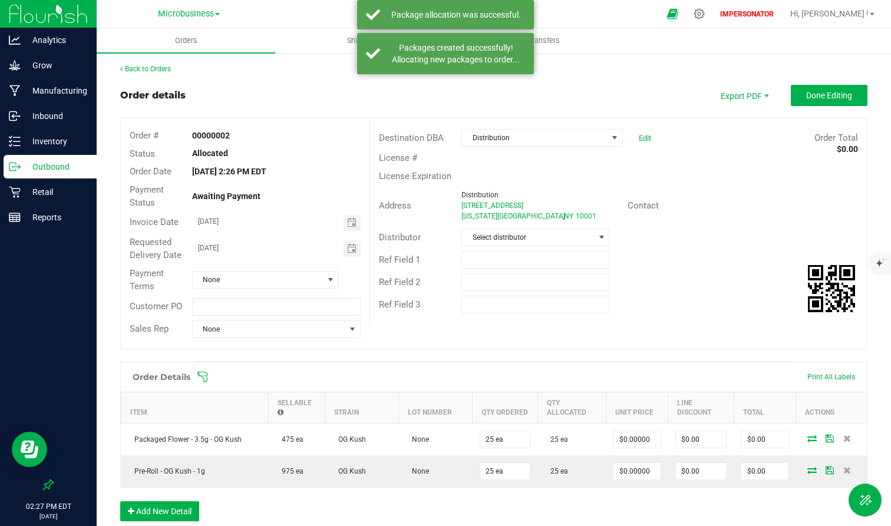
drag, startPoint x: 891, startPoint y: 320, endPoint x: 873, endPoint y: 102, distance: 218.8
click at [800, 102] on div "Orders Shipments Transfers Back to Orders Order details Export PDF Done Editing…" at bounding box center [494, 277] width 795 height 498
click at [800, 94] on span "Done Editing" at bounding box center [829, 95] width 46 height 9
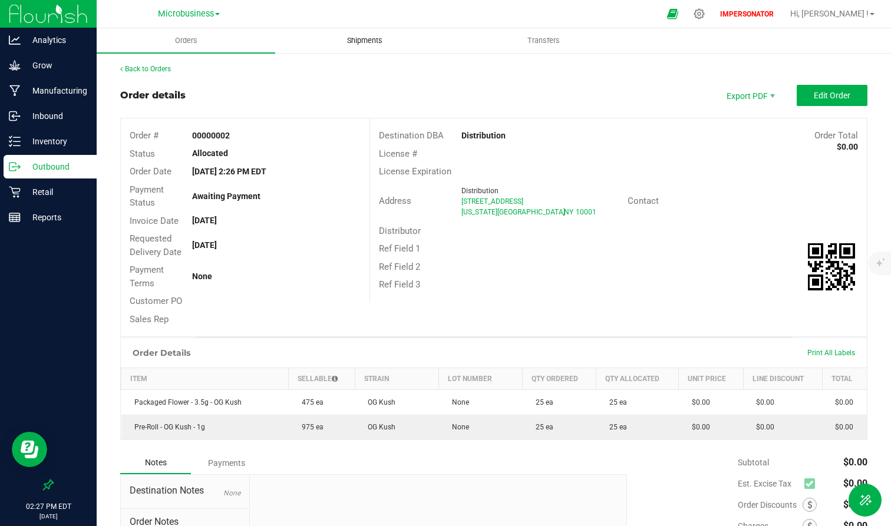
click at [354, 45] on span "Shipments" at bounding box center [364, 40] width 67 height 11
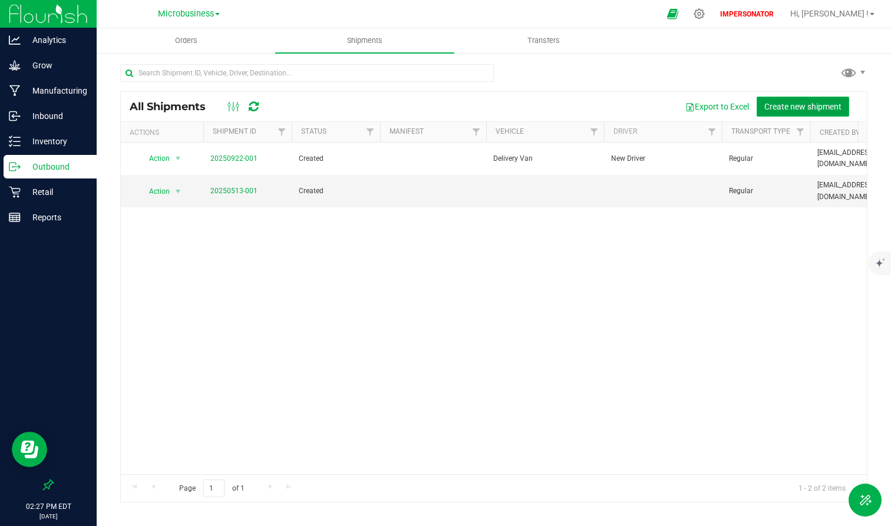
click at [800, 110] on span "Create new shipment" at bounding box center [803, 106] width 77 height 9
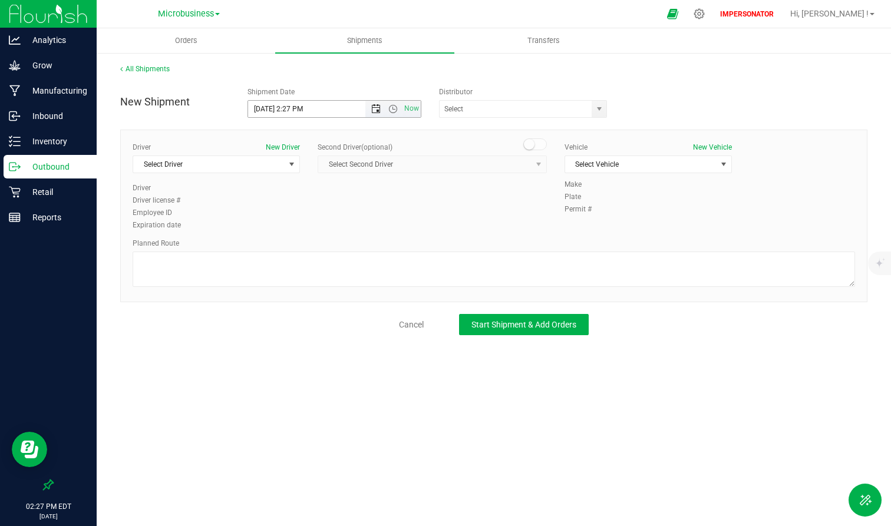
click at [382, 110] on span "Open the date view" at bounding box center [376, 108] width 20 height 9
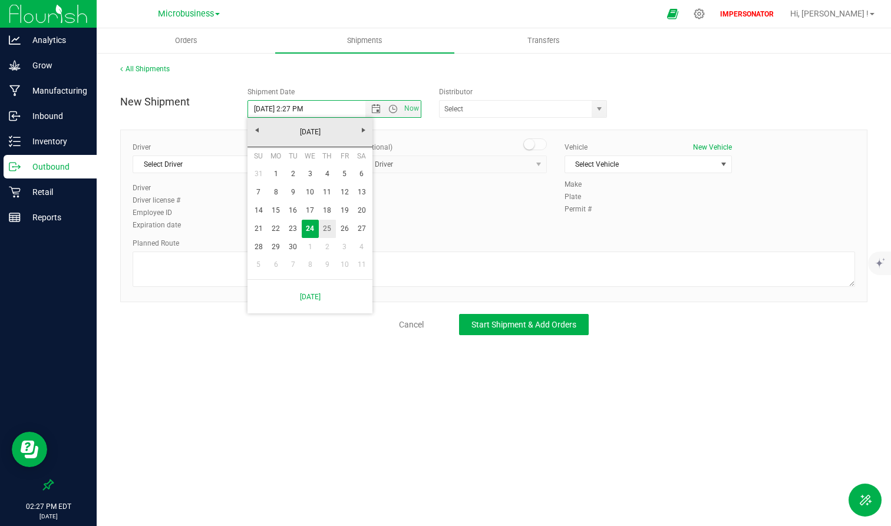
click at [330, 233] on link "25" at bounding box center [327, 229] width 17 height 18
type input "[DATE] 2:27 PM"
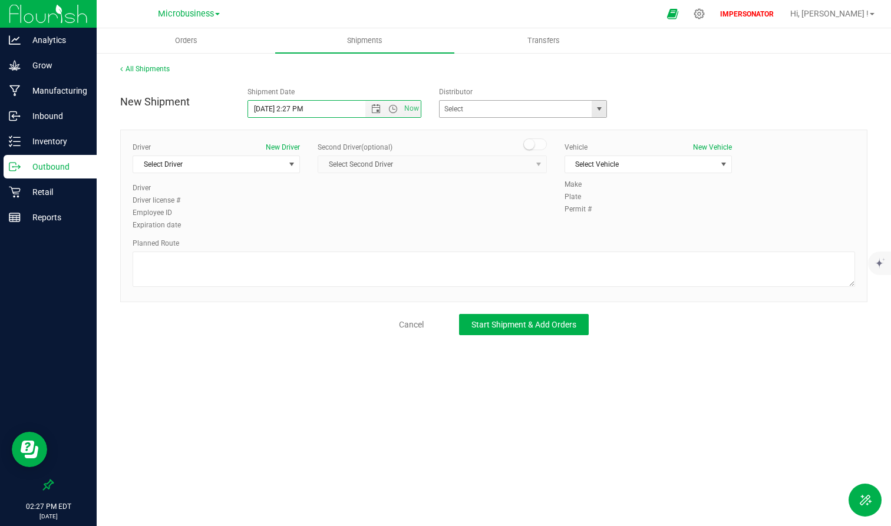
click at [599, 111] on span "select" at bounding box center [599, 108] width 9 height 9
click at [519, 132] on li "Distribution" at bounding box center [523, 129] width 167 height 18
type input "Distribution"
click at [257, 169] on span "Select Driver" at bounding box center [208, 164] width 151 height 17
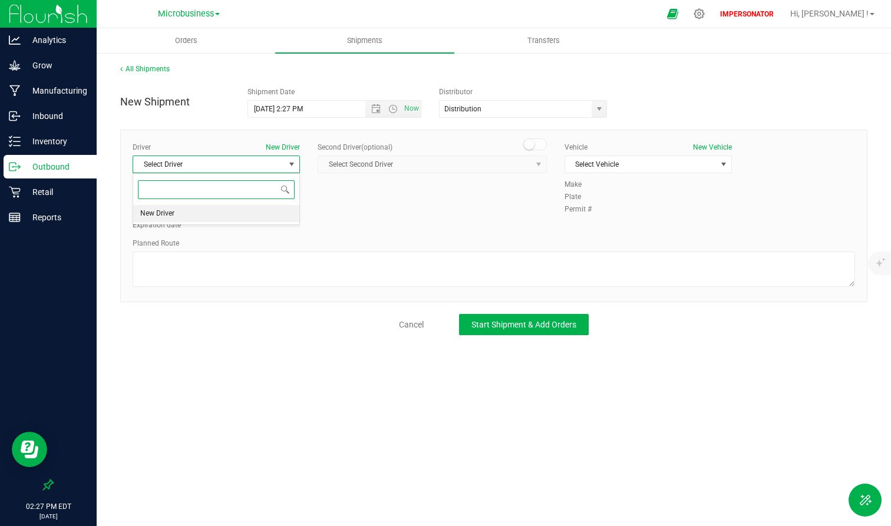
click at [198, 217] on li "New Driver" at bounding box center [216, 214] width 166 height 18
click at [649, 160] on span "Select Vehicle" at bounding box center [640, 164] width 151 height 17
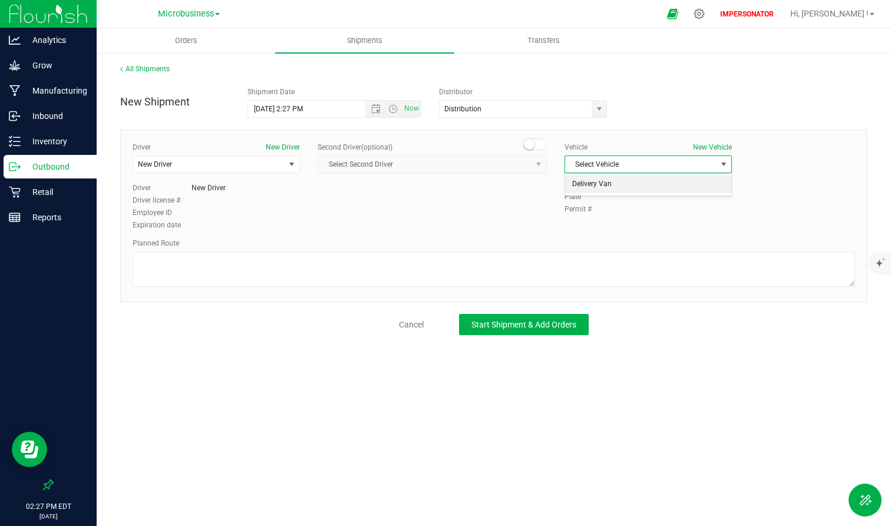
click at [616, 187] on li "Delivery Van" at bounding box center [648, 185] width 166 height 18
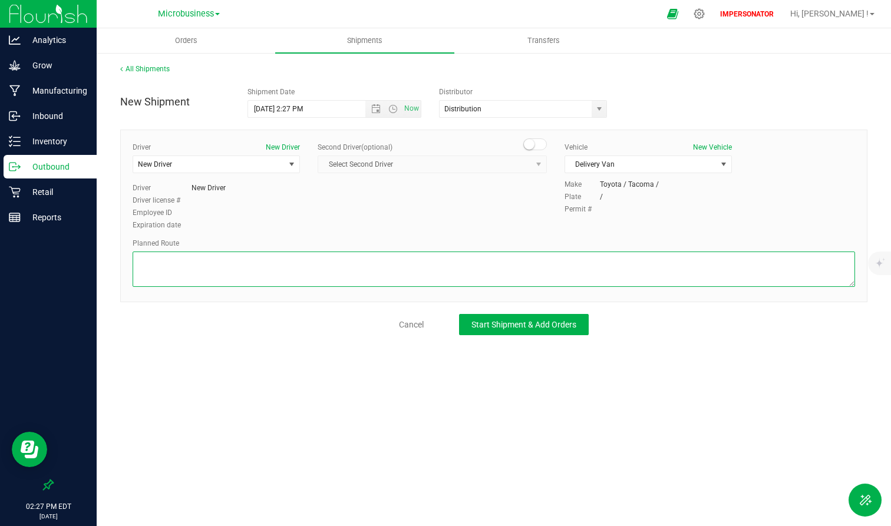
click at [247, 275] on textarea at bounding box center [494, 269] width 723 height 35
type textarea "See map"
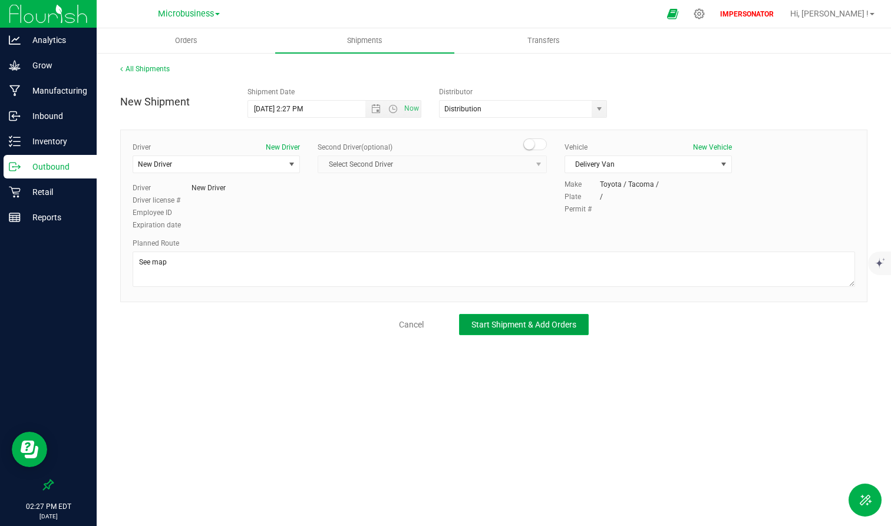
click at [529, 327] on span "Start Shipment & Add Orders" at bounding box center [524, 324] width 105 height 9
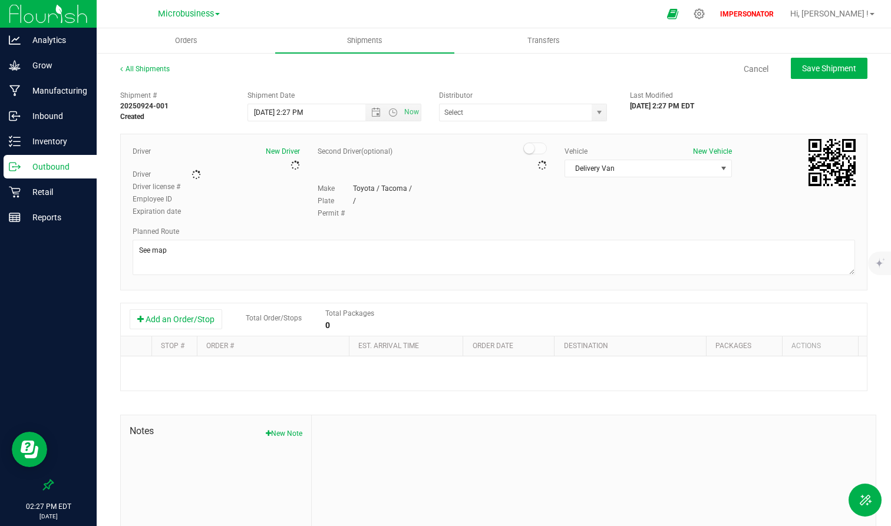
type input "Distribution"
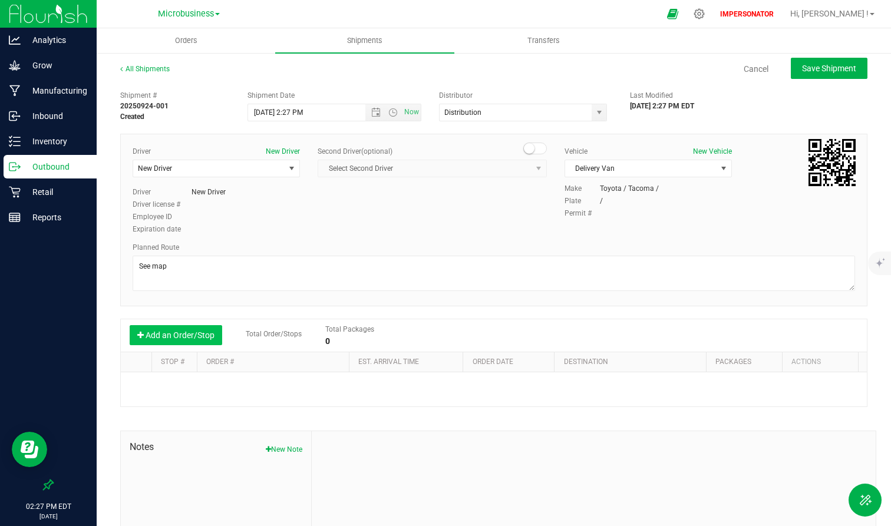
click at [185, 337] on button "Add an Order/Stop" at bounding box center [176, 335] width 93 height 20
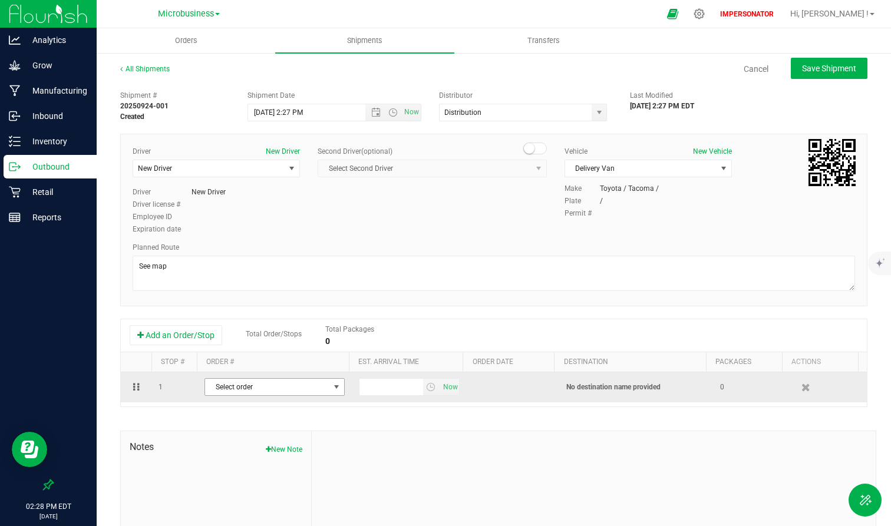
click at [255, 383] on span "Select order" at bounding box center [267, 387] width 124 height 17
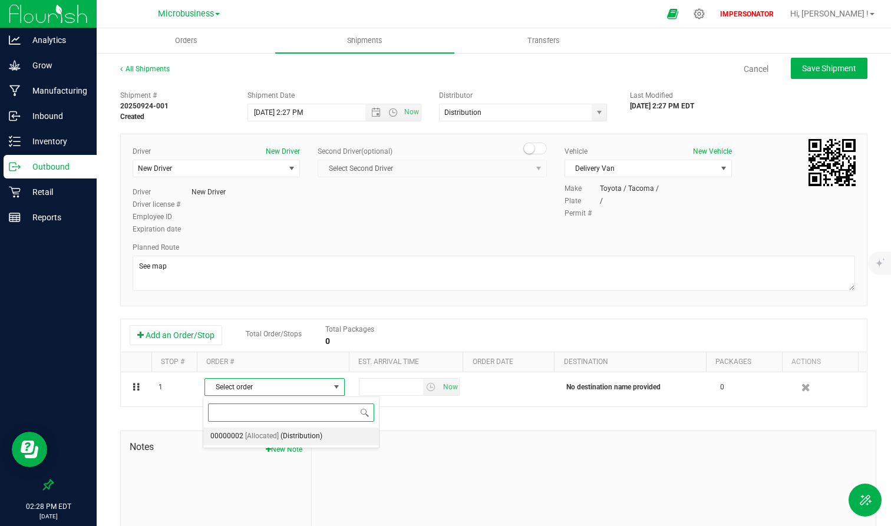
click at [277, 430] on span "[Allocated]" at bounding box center [262, 436] width 34 height 15
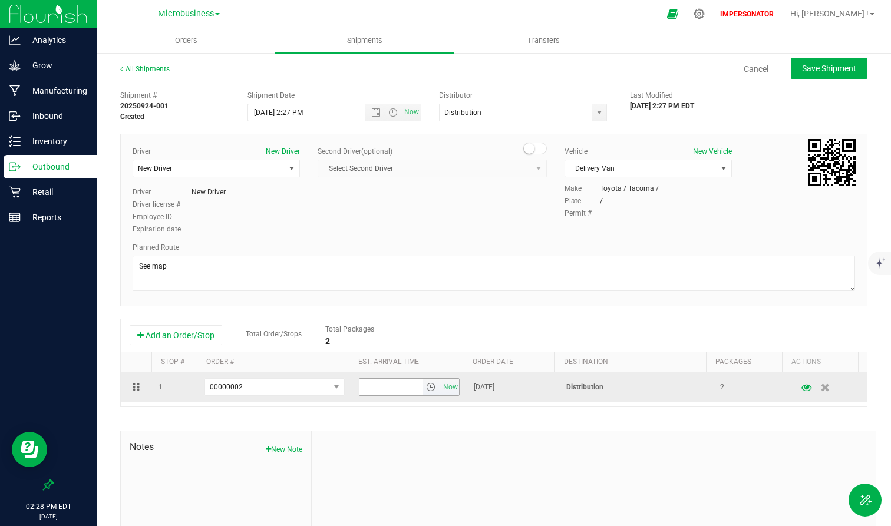
click at [426, 388] on span "select" at bounding box center [430, 387] width 9 height 9
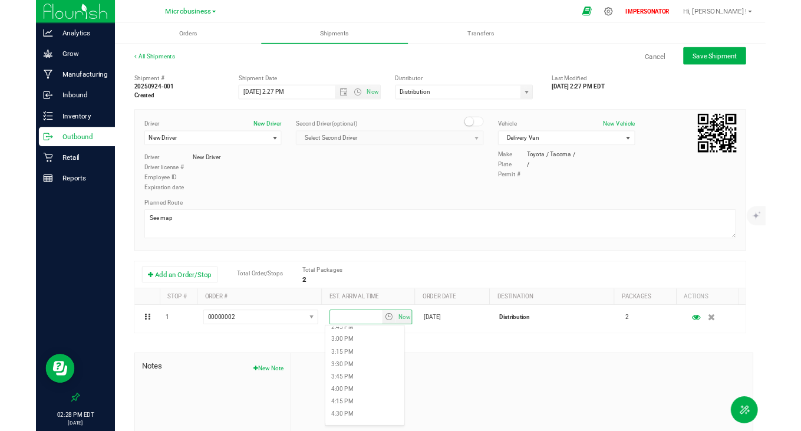
scroll to position [905, 0]
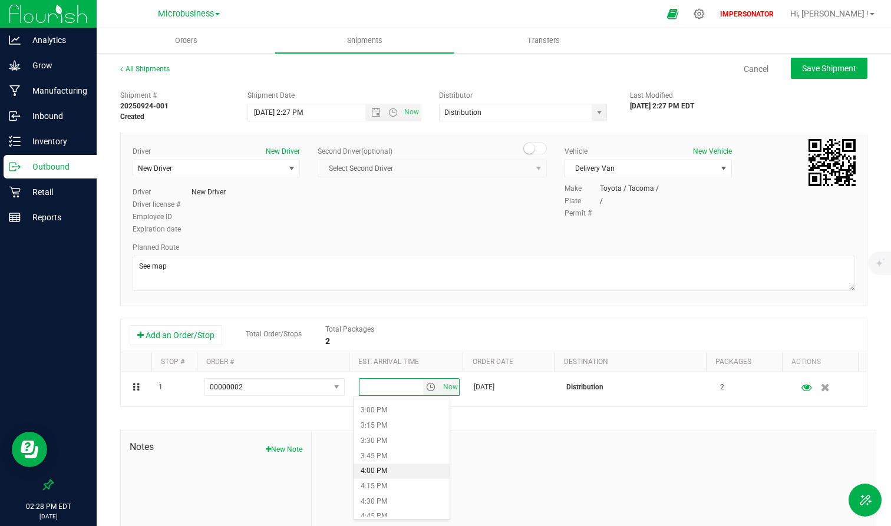
click at [375, 430] on li "4:00 PM" at bounding box center [402, 471] width 96 height 15
click at [514, 430] on div at bounding box center [594, 510] width 564 height 158
click at [800, 65] on span "Save Shipment" at bounding box center [829, 68] width 54 height 9
type input "[DATE] 6:27 PM"
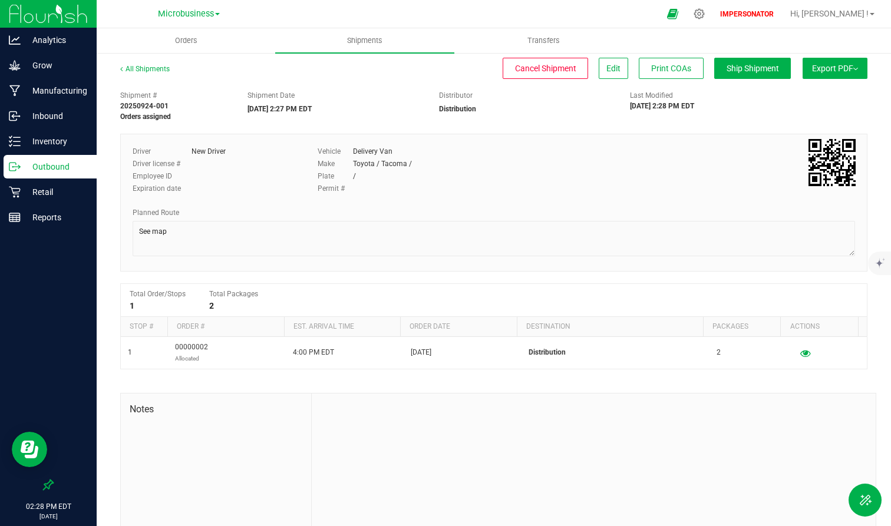
click at [800, 70] on span "Export PDF" at bounding box center [835, 68] width 46 height 9
click at [800, 91] on span "Manifest by Package ID" at bounding box center [817, 94] width 75 height 8
click at [60, 142] on p "Inventory" at bounding box center [56, 141] width 71 height 14
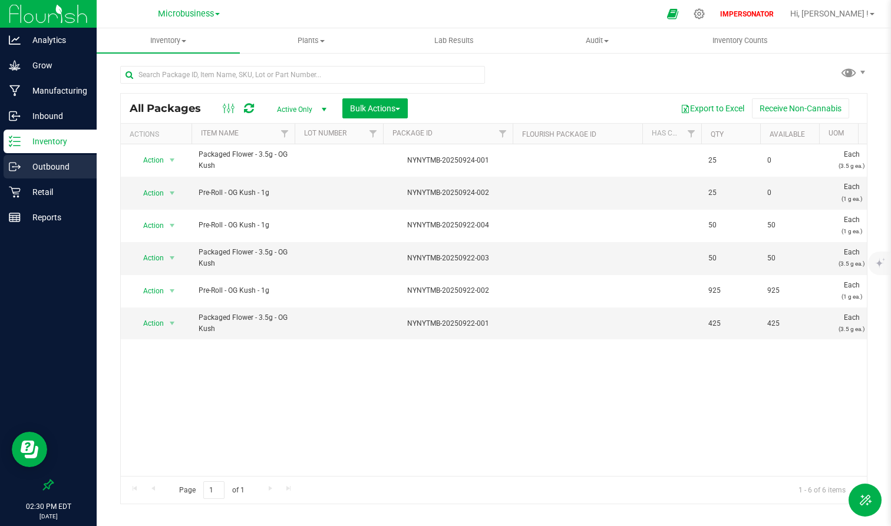
click at [51, 175] on div "Outbound" at bounding box center [50, 167] width 93 height 24
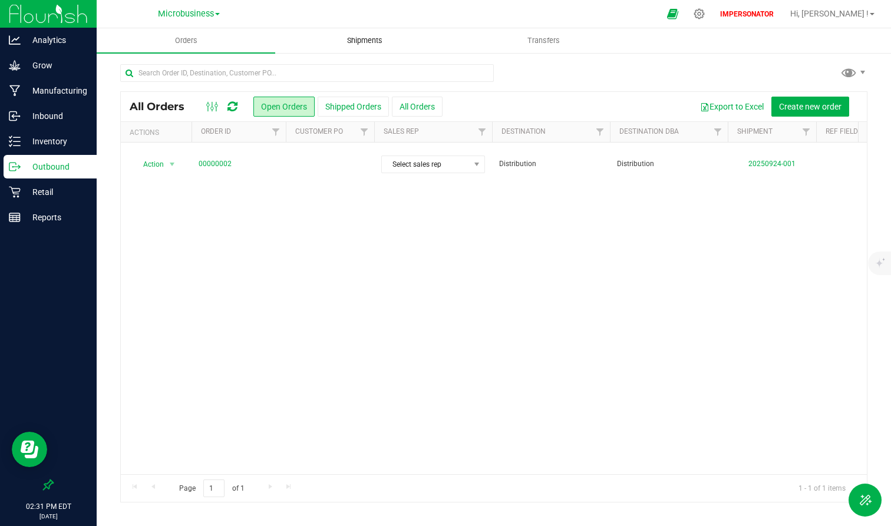
click at [360, 37] on span "Shipments" at bounding box center [364, 40] width 67 height 11
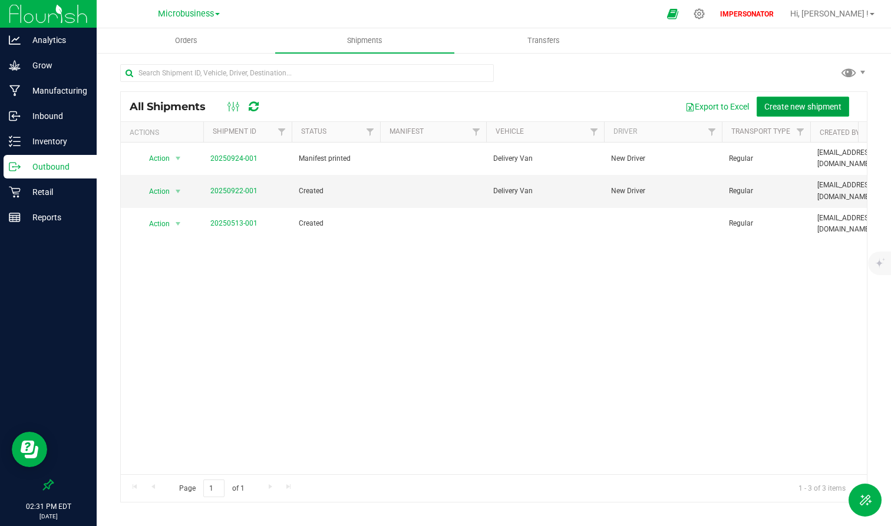
click at [800, 108] on span "Create new shipment" at bounding box center [803, 106] width 77 height 9
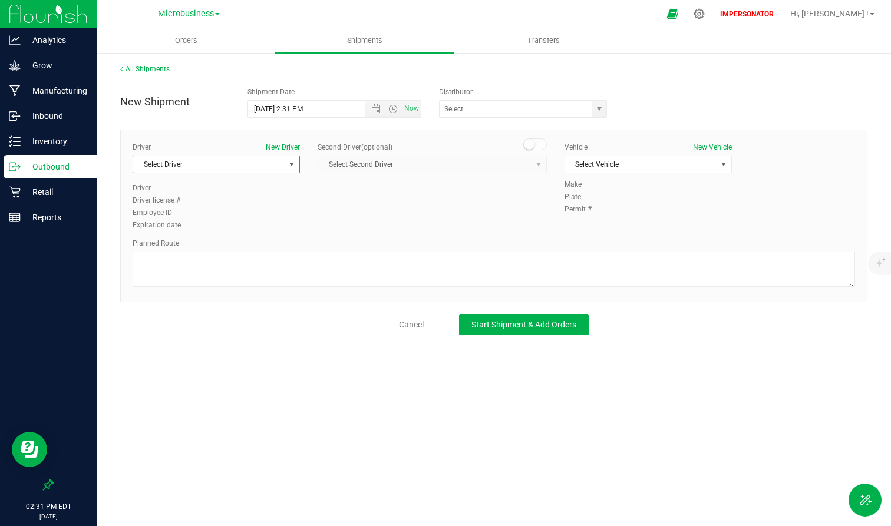
click at [238, 169] on span "Select Driver" at bounding box center [208, 164] width 151 height 17
click at [345, 213] on div "Driver New Driver Select Driver Select Driver New Driver Driver Driver license …" at bounding box center [494, 187] width 740 height 90
click at [284, 164] on span "Select Driver" at bounding box center [208, 164] width 151 height 17
click at [614, 163] on span "Select Vehicle" at bounding box center [640, 164] width 151 height 17
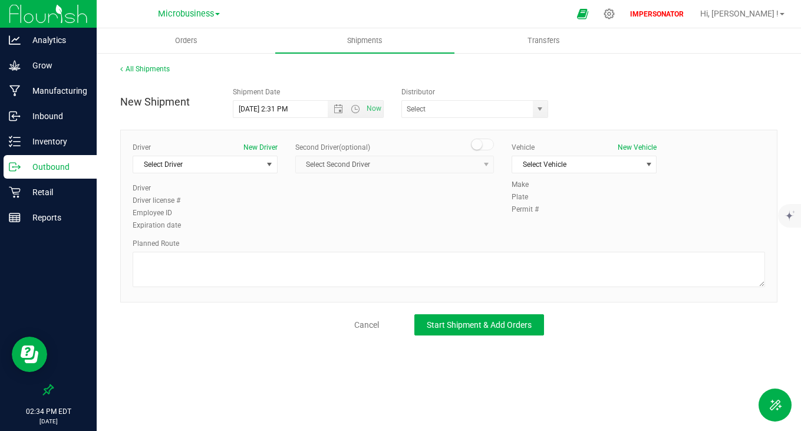
click at [47, 167] on p "Outbound" at bounding box center [56, 167] width 71 height 14
